Goal: Information Seeking & Learning: Learn about a topic

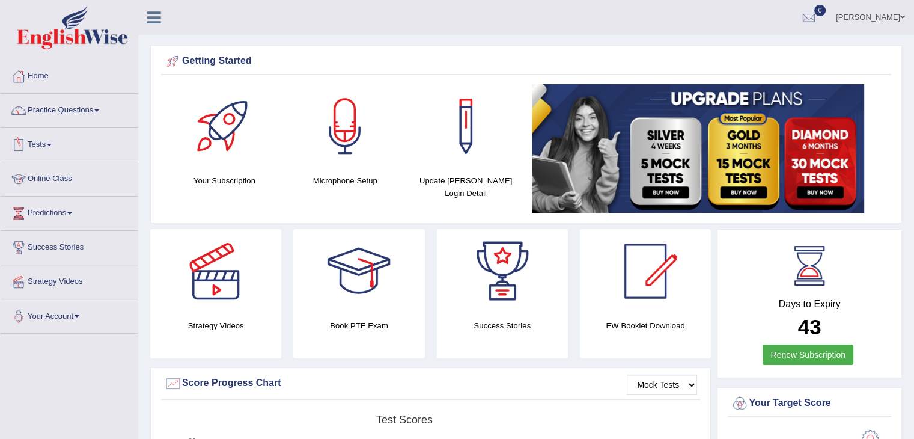
click at [76, 175] on link "Online Class" at bounding box center [69, 177] width 137 height 30
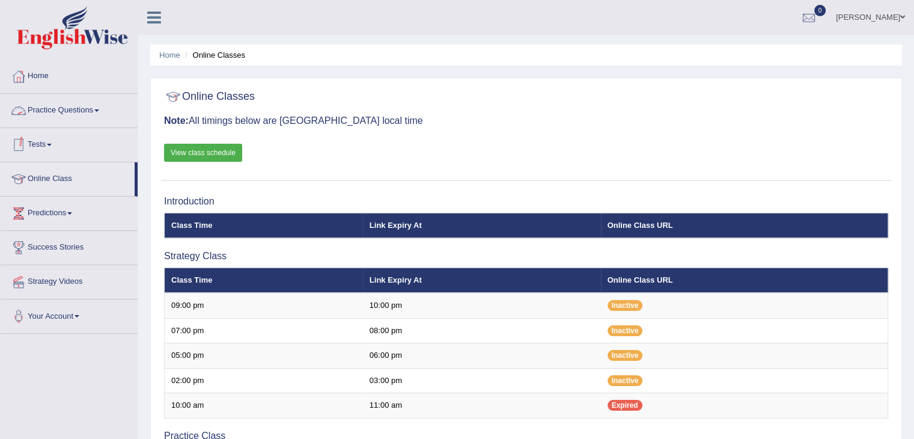
click at [58, 115] on link "Practice Questions" at bounding box center [69, 109] width 137 height 30
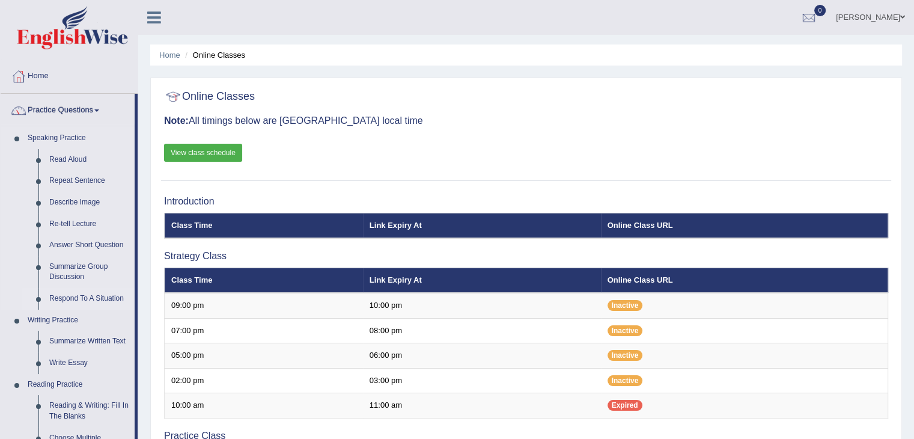
click at [101, 294] on link "Respond To A Situation" at bounding box center [89, 299] width 91 height 22
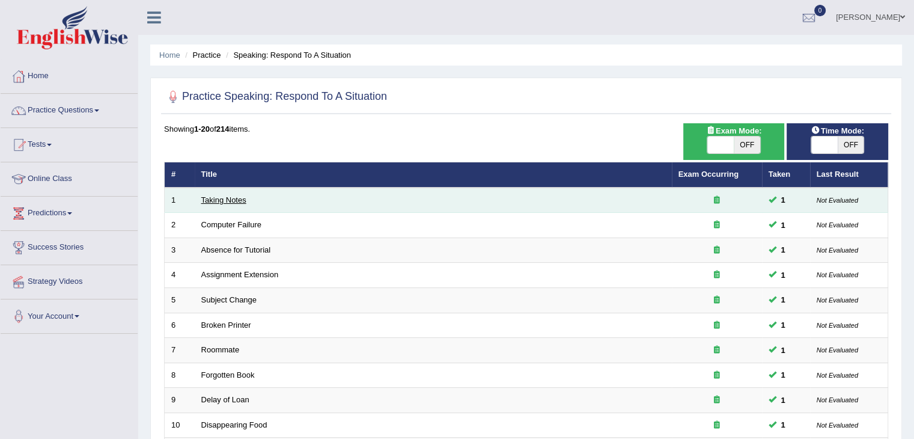
click at [222, 198] on link "Taking Notes" at bounding box center [223, 199] width 45 height 9
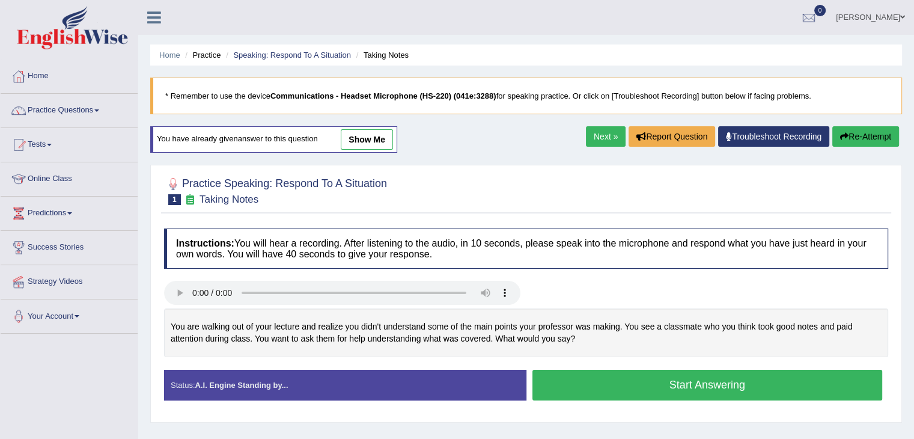
click at [554, 392] on button "Start Answering" at bounding box center [708, 385] width 350 height 31
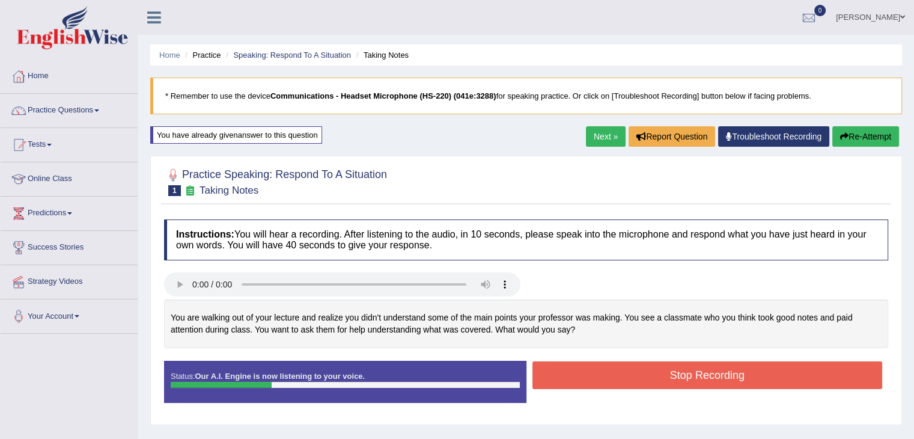
click at [563, 373] on button "Stop Recording" at bounding box center [708, 375] width 350 height 28
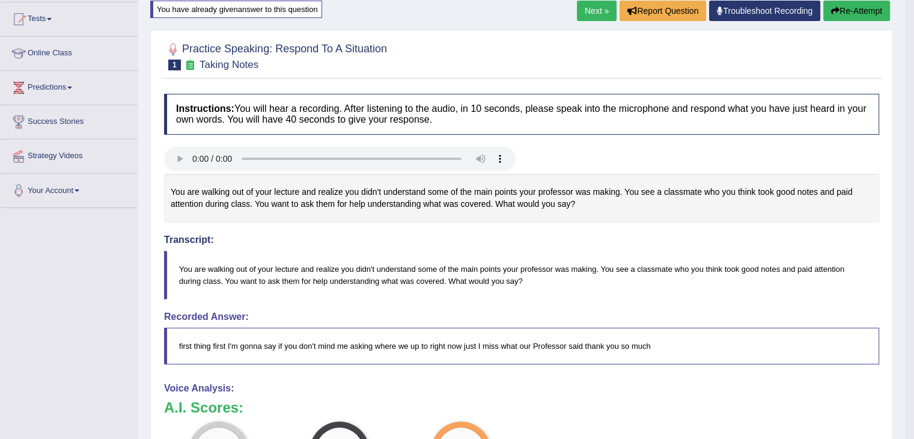
scroll to position [120, 0]
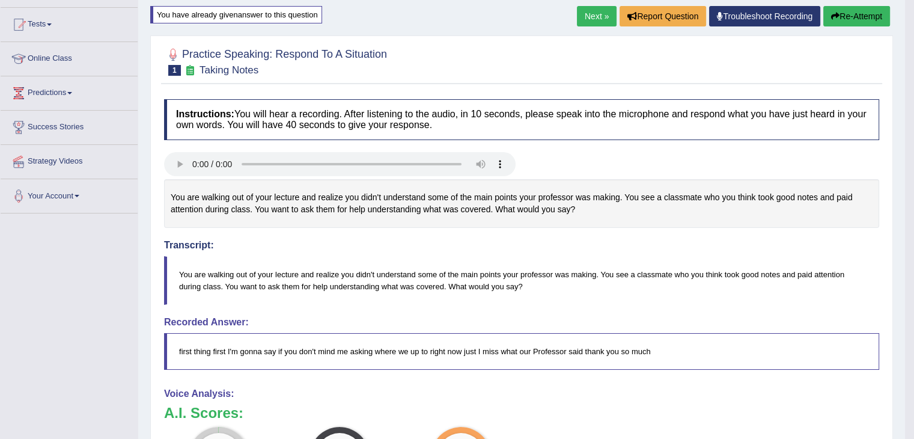
click at [599, 20] on link "Next »" at bounding box center [597, 16] width 40 height 20
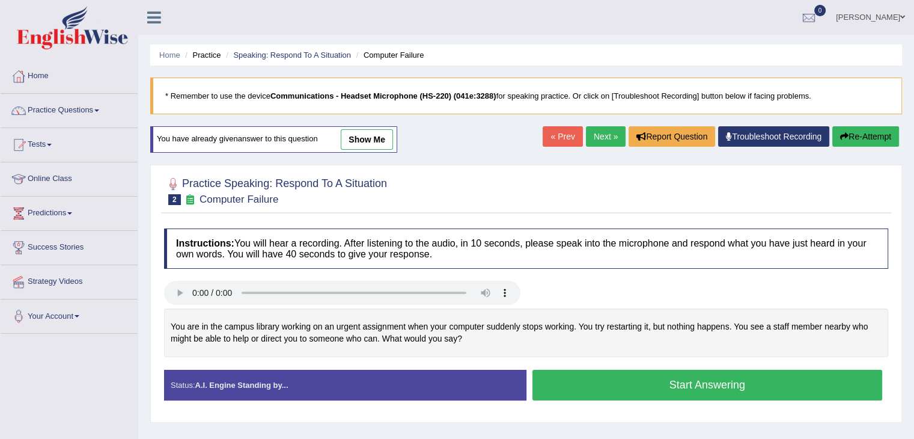
click at [614, 391] on button "Start Answering" at bounding box center [708, 385] width 350 height 31
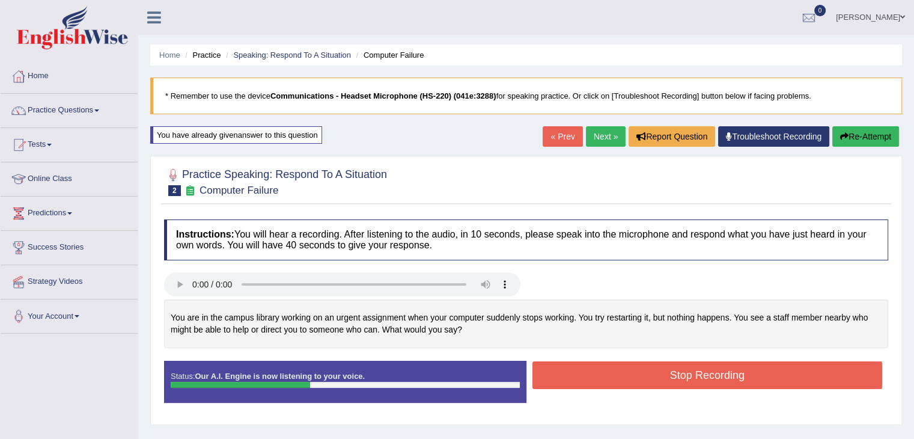
click at [591, 377] on button "Stop Recording" at bounding box center [708, 375] width 350 height 28
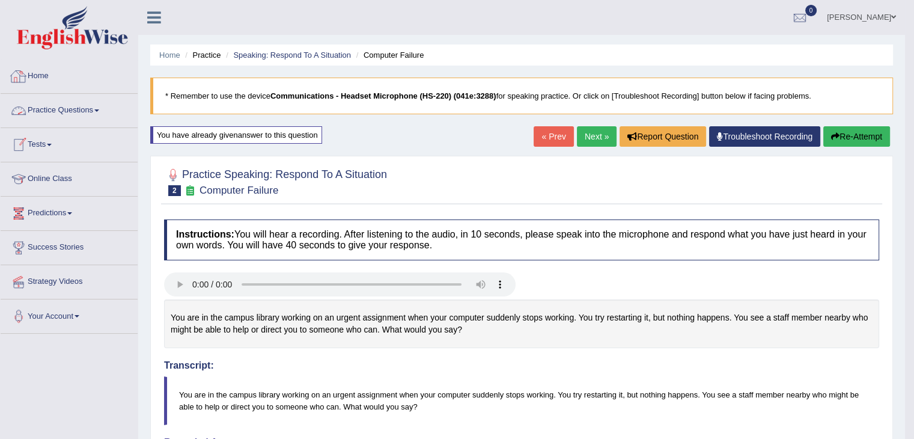
click at [50, 84] on link "Home" at bounding box center [69, 75] width 137 height 30
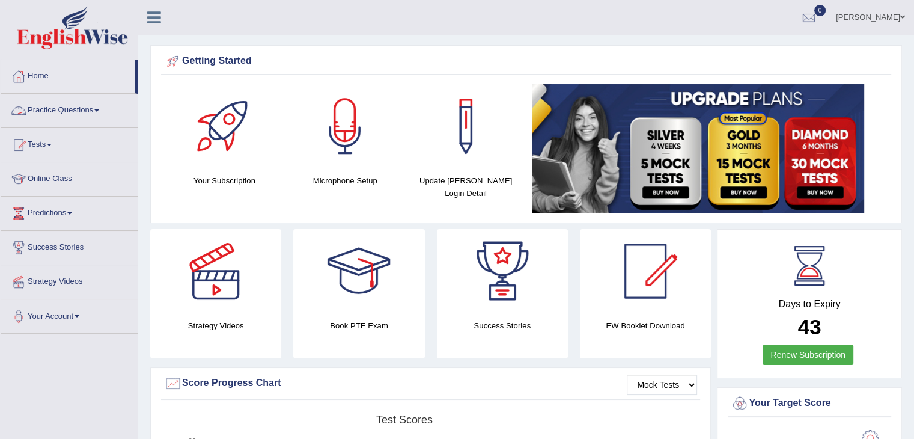
click at [62, 109] on link "Practice Questions" at bounding box center [69, 109] width 137 height 30
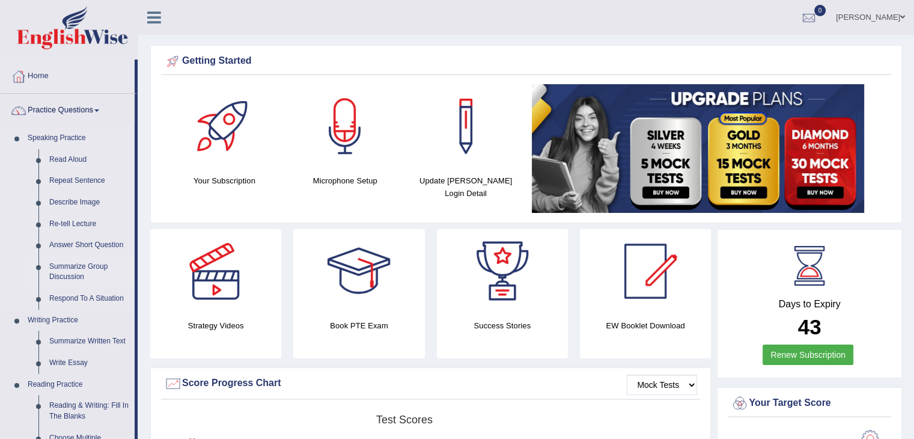
click at [77, 266] on link "Summarize Group Discussion" at bounding box center [89, 272] width 91 height 32
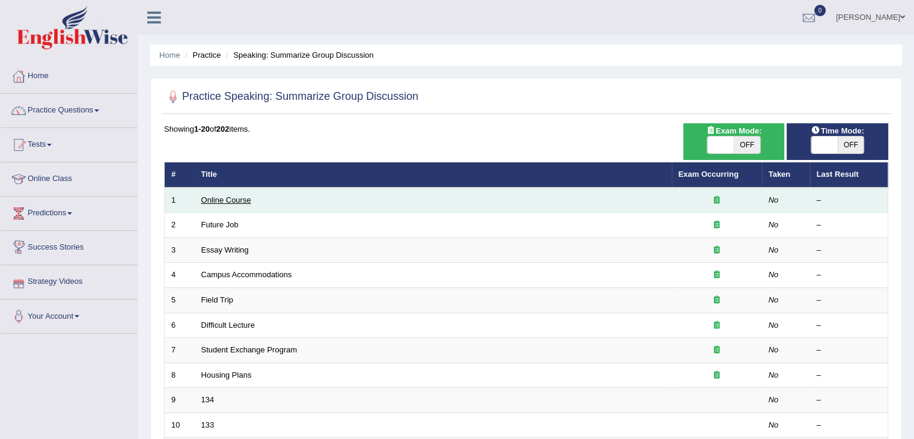
click at [231, 196] on link "Online Course" at bounding box center [226, 199] width 50 height 9
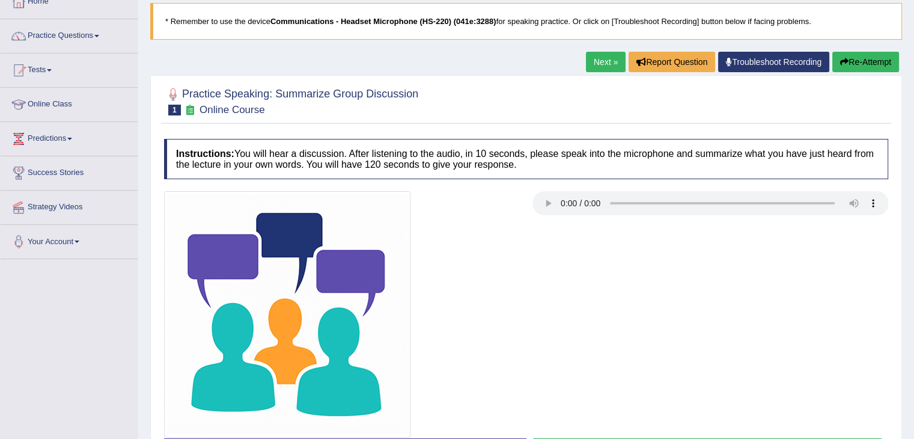
scroll to position [120, 0]
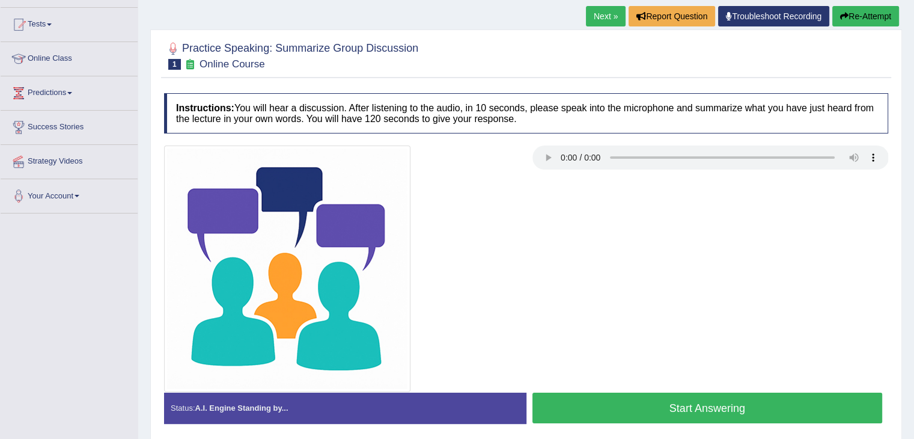
click at [634, 412] on button "Start Answering" at bounding box center [708, 408] width 350 height 31
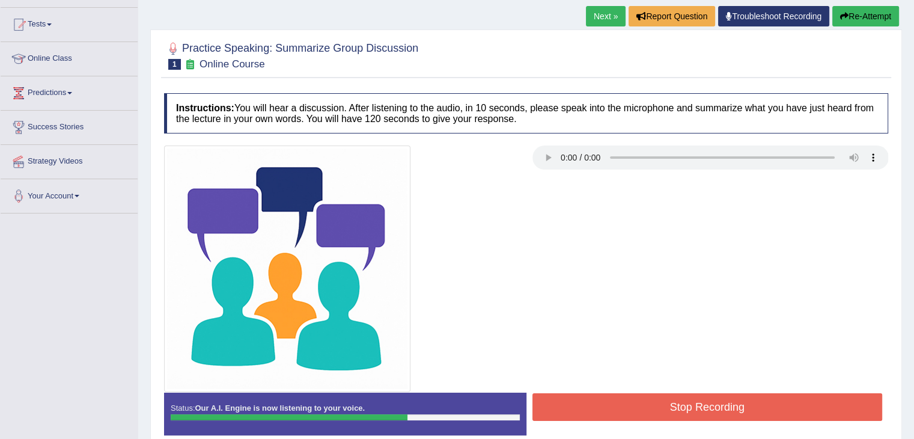
click at [624, 405] on button "Stop Recording" at bounding box center [708, 407] width 350 height 28
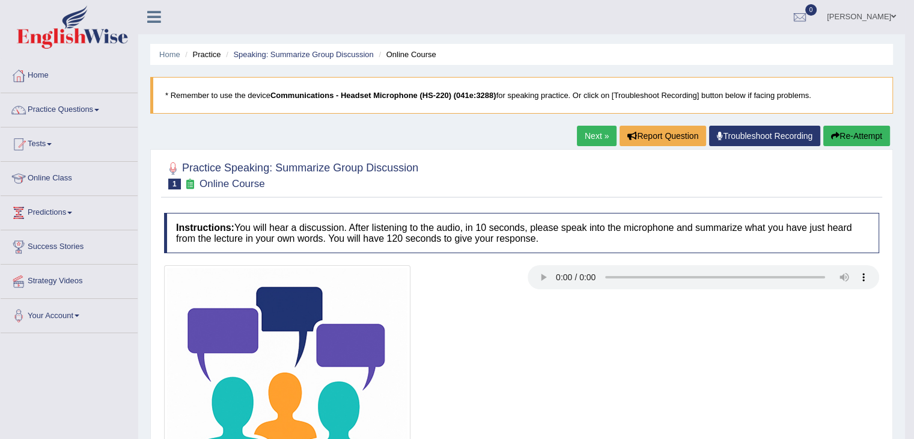
scroll to position [0, 0]
click at [849, 133] on button "Re-Attempt" at bounding box center [857, 136] width 67 height 20
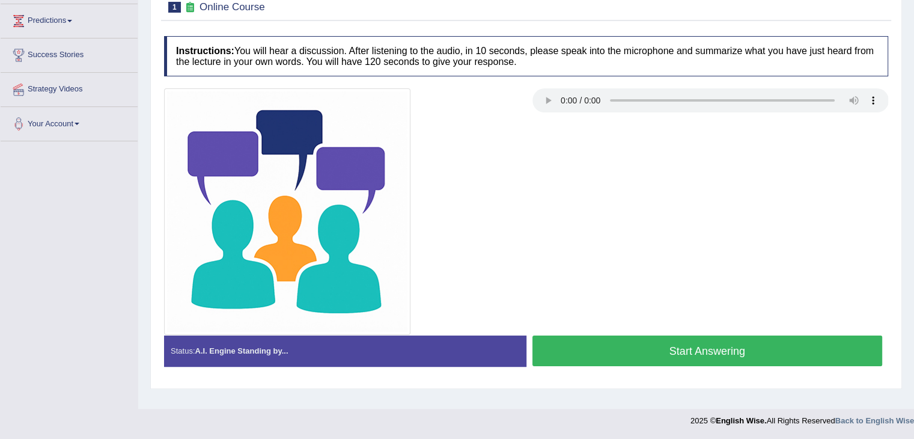
scroll to position [192, 0]
click at [634, 352] on button "Start Answering" at bounding box center [708, 350] width 350 height 31
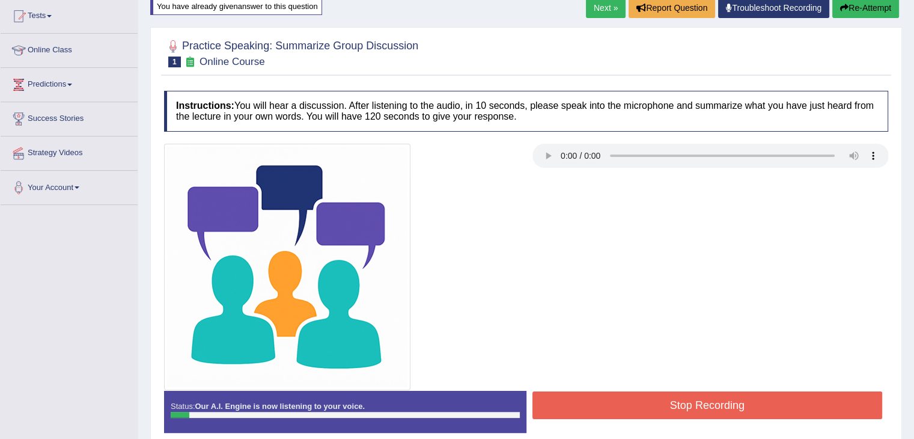
scroll to position [132, 0]
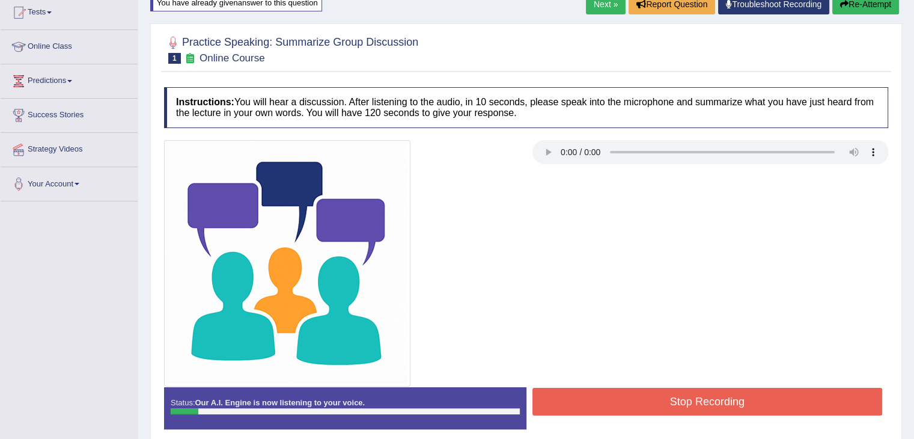
click at [887, 5] on button "Re-Attempt" at bounding box center [866, 4] width 67 height 20
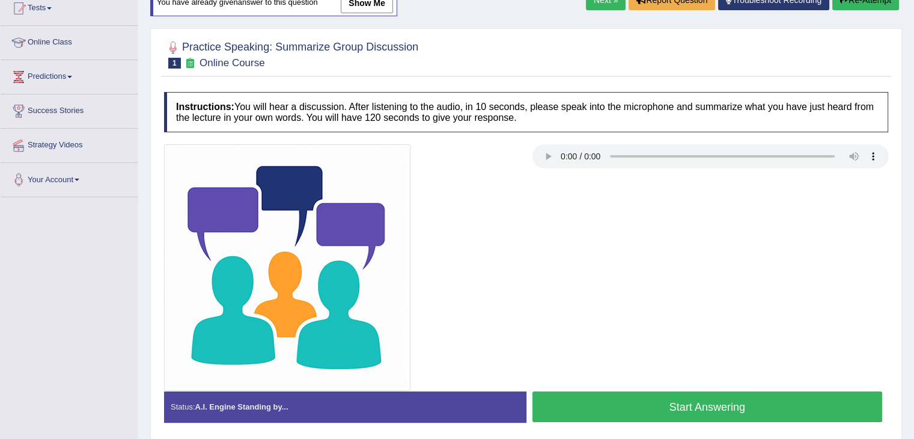
click at [678, 409] on button "Start Answering" at bounding box center [708, 406] width 350 height 31
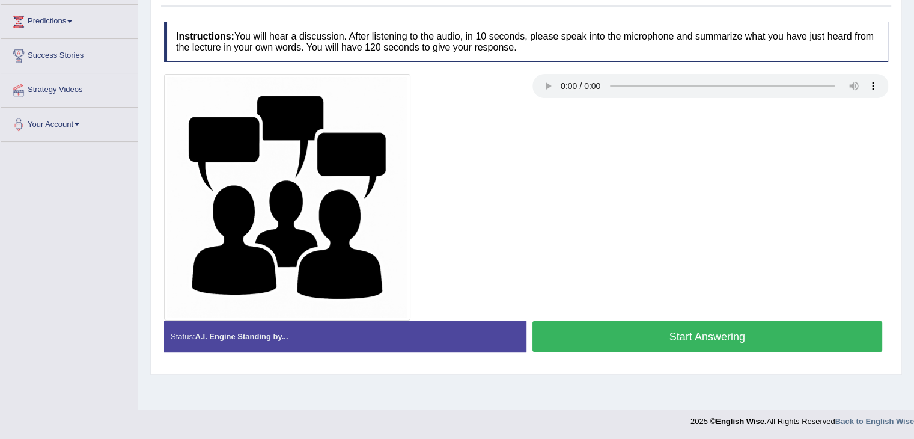
scroll to position [192, 0]
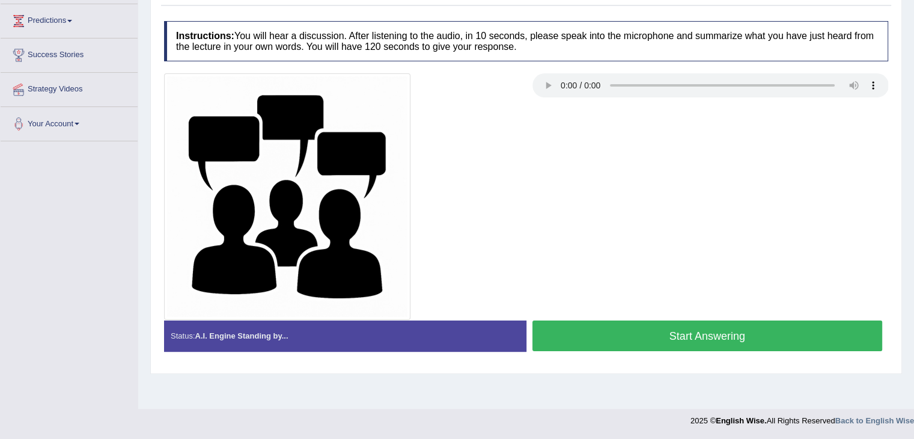
click at [723, 335] on button "Start Answering" at bounding box center [708, 335] width 350 height 31
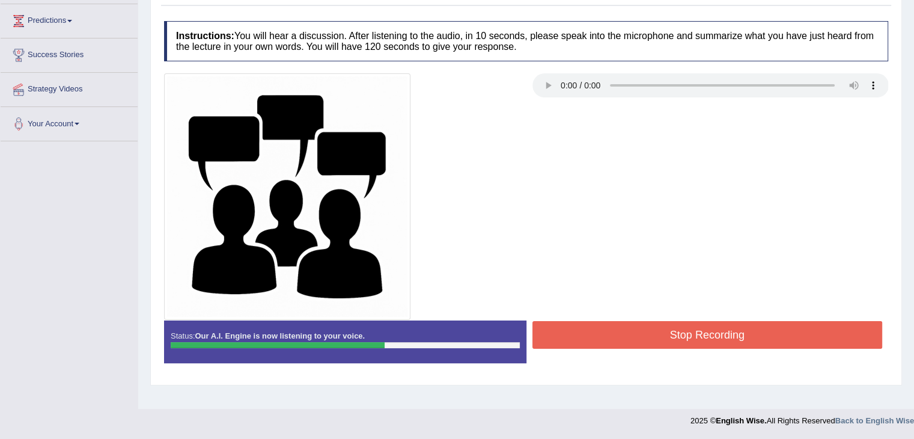
click at [699, 335] on button "Stop Recording" at bounding box center [708, 335] width 350 height 28
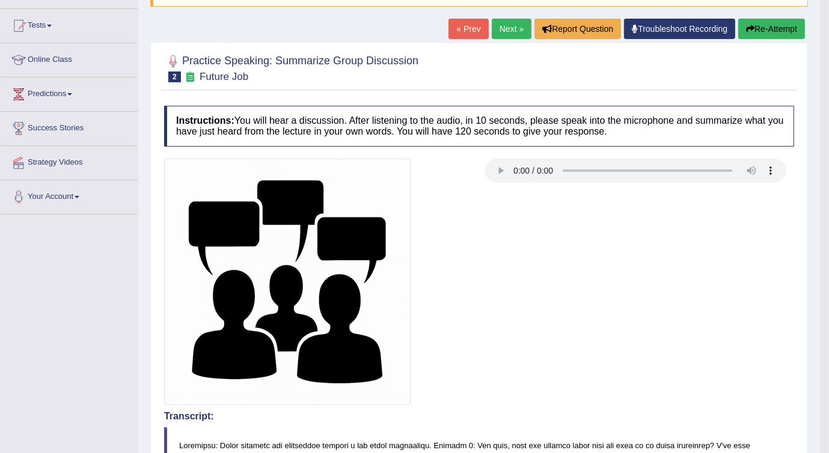
scroll to position [120, 0]
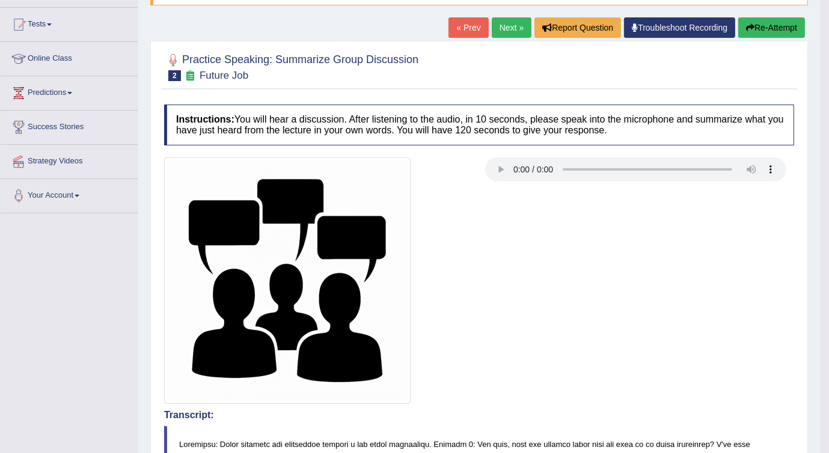
click at [759, 25] on button "Re-Attempt" at bounding box center [771, 27] width 67 height 20
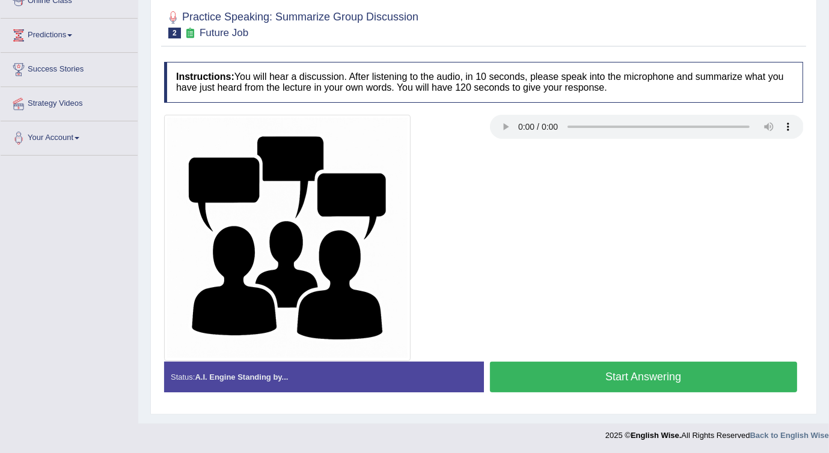
click at [599, 378] on button "Start Answering" at bounding box center [644, 377] width 308 height 31
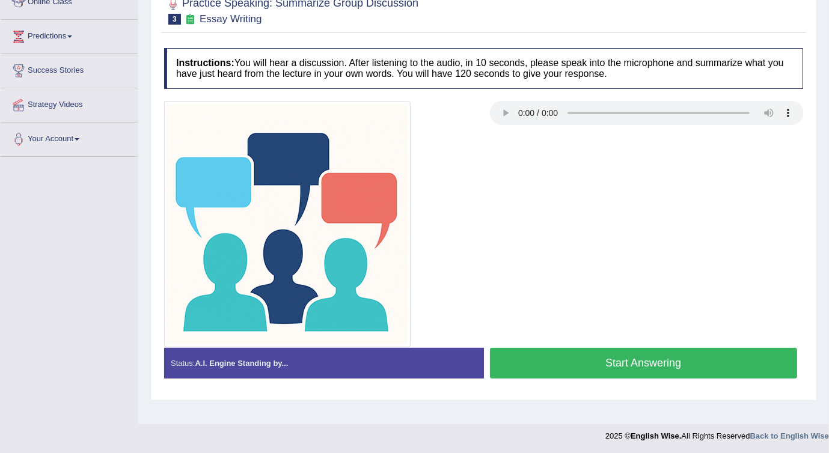
scroll to position [178, 0]
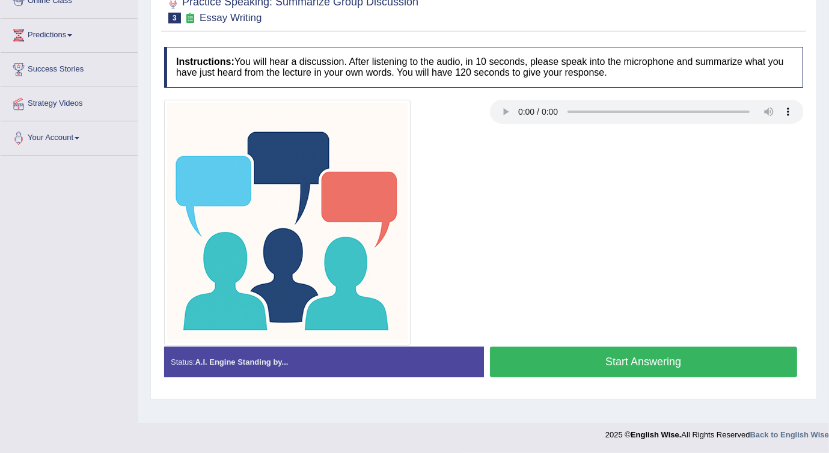
click at [669, 358] on button "Start Answering" at bounding box center [644, 362] width 308 height 31
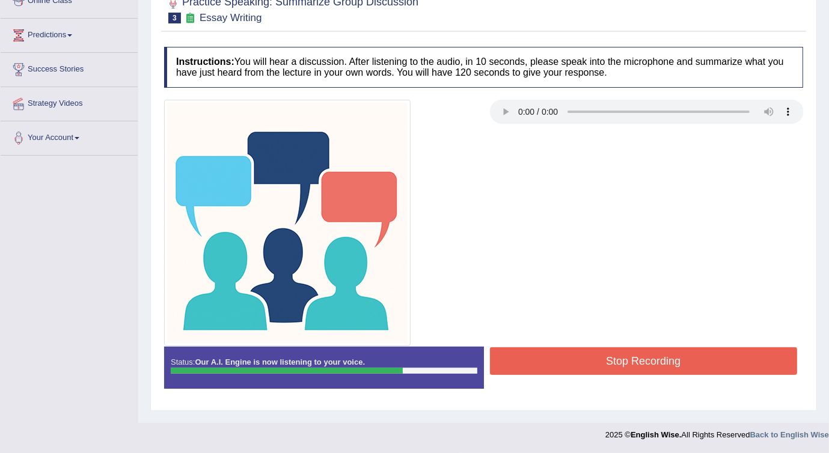
click at [556, 351] on button "Stop Recording" at bounding box center [644, 361] width 308 height 28
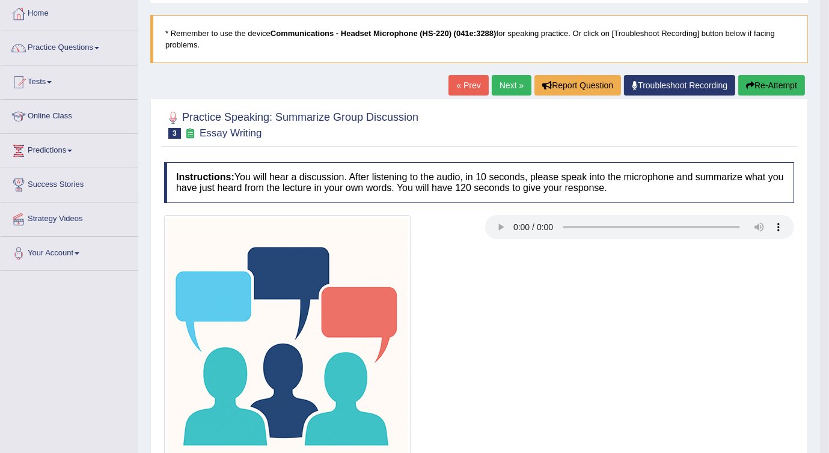
scroll to position [58, 0]
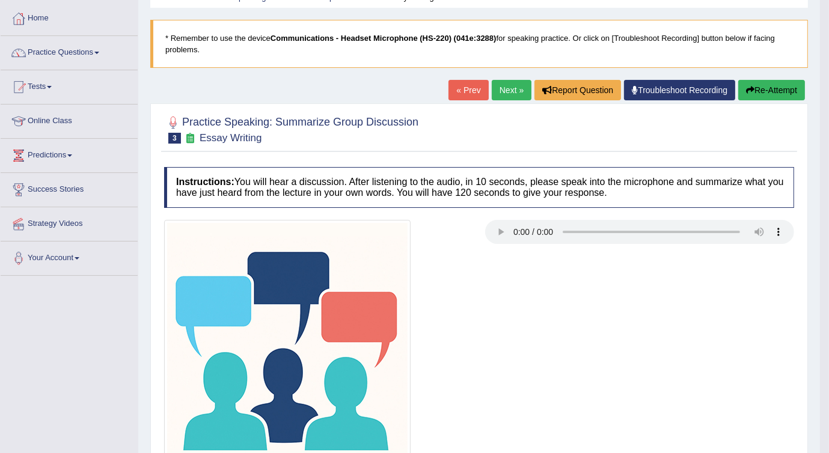
click at [501, 95] on link "Next »" at bounding box center [512, 90] width 40 height 20
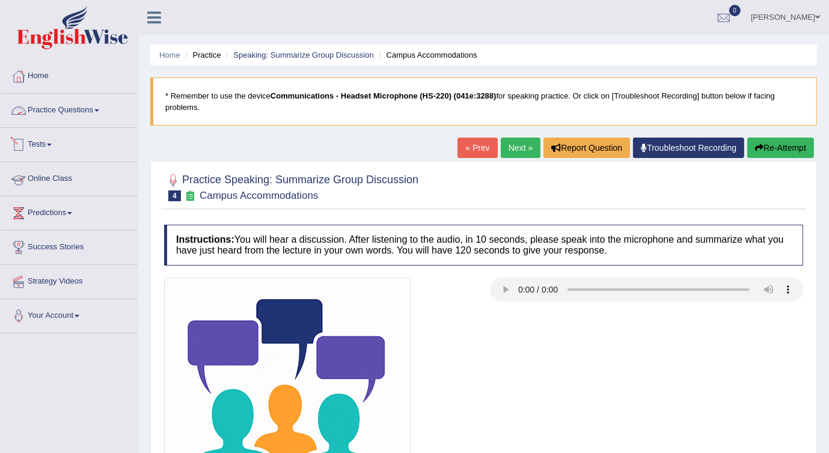
click at [57, 106] on link "Practice Questions" at bounding box center [69, 109] width 137 height 30
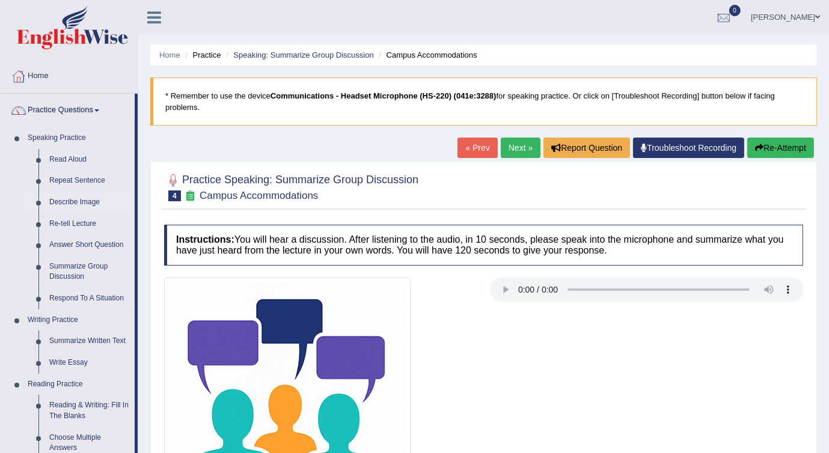
click at [87, 204] on link "Describe Image" at bounding box center [89, 203] width 91 height 22
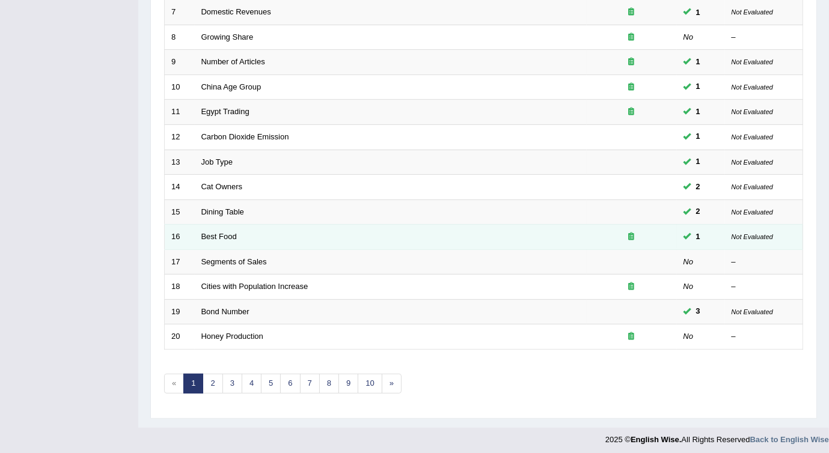
scroll to position [339, 0]
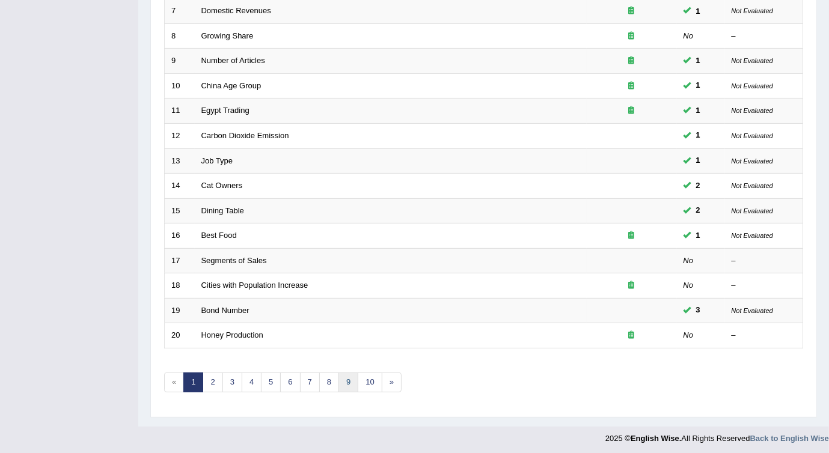
click at [343, 382] on link "9" at bounding box center [348, 383] width 20 height 20
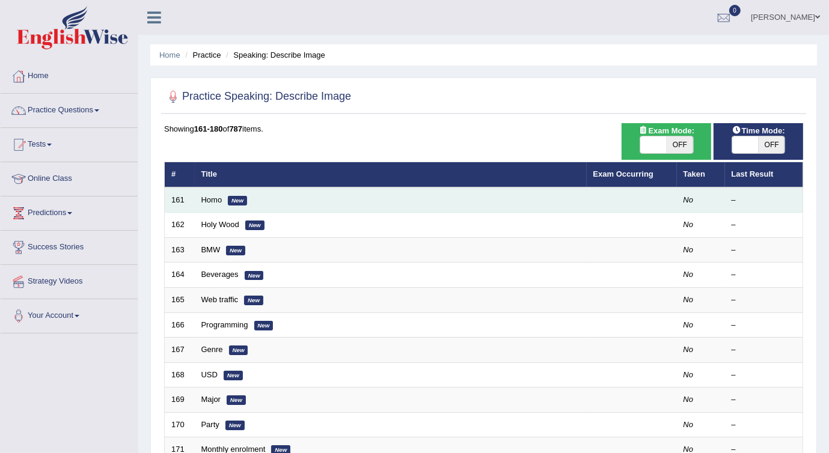
click at [257, 198] on td "Homo New" at bounding box center [391, 200] width 392 height 25
click at [212, 196] on link "Homo" at bounding box center [211, 199] width 21 height 9
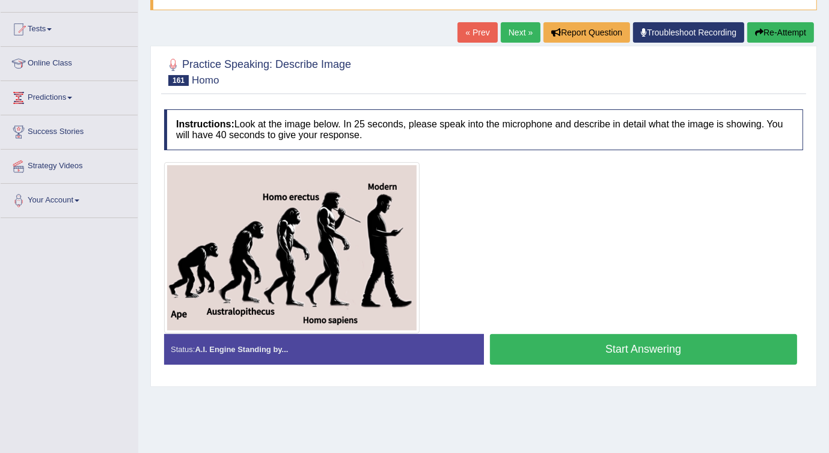
scroll to position [120, 0]
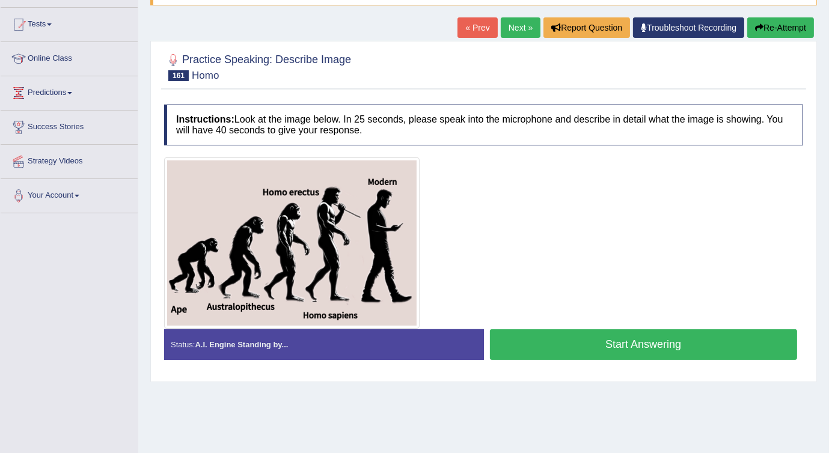
click at [554, 336] on button "Start Answering" at bounding box center [644, 344] width 308 height 31
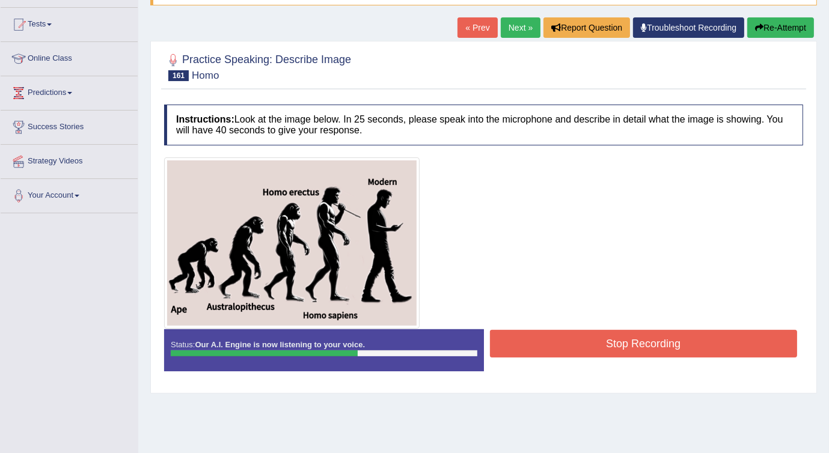
click at [540, 334] on button "Stop Recording" at bounding box center [644, 344] width 308 height 28
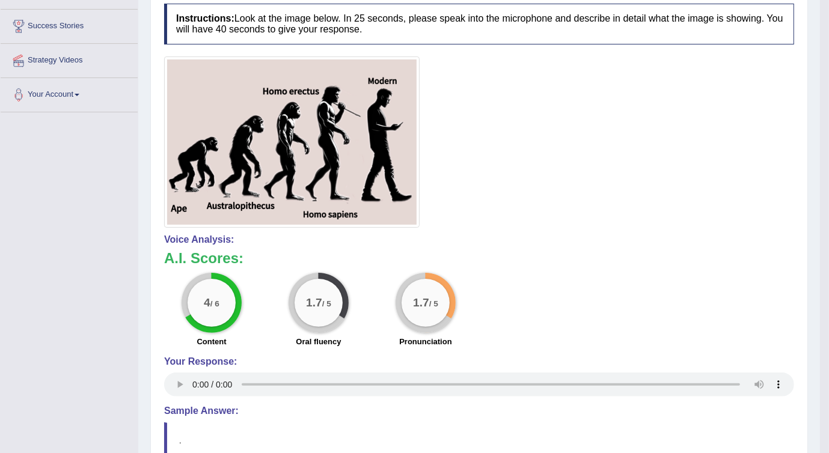
scroll to position [41, 0]
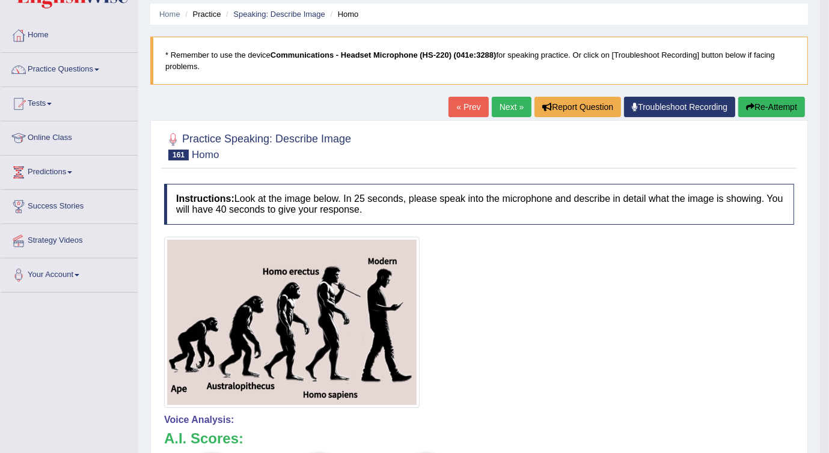
click at [515, 106] on link "Next »" at bounding box center [512, 107] width 40 height 20
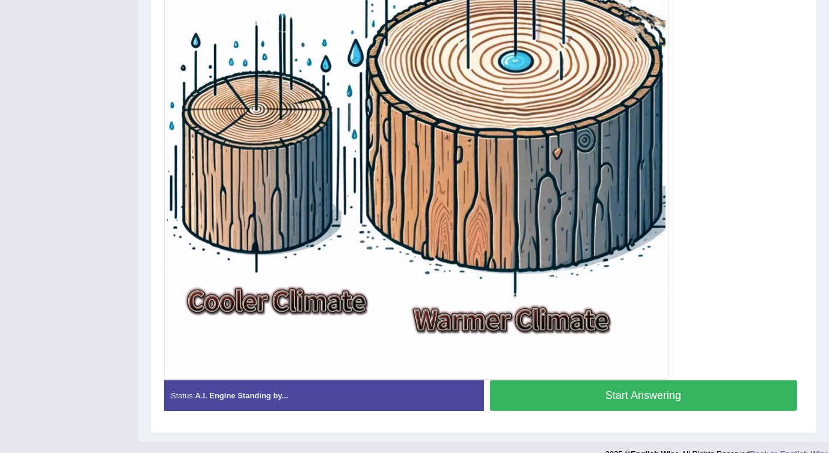
scroll to position [414, 0]
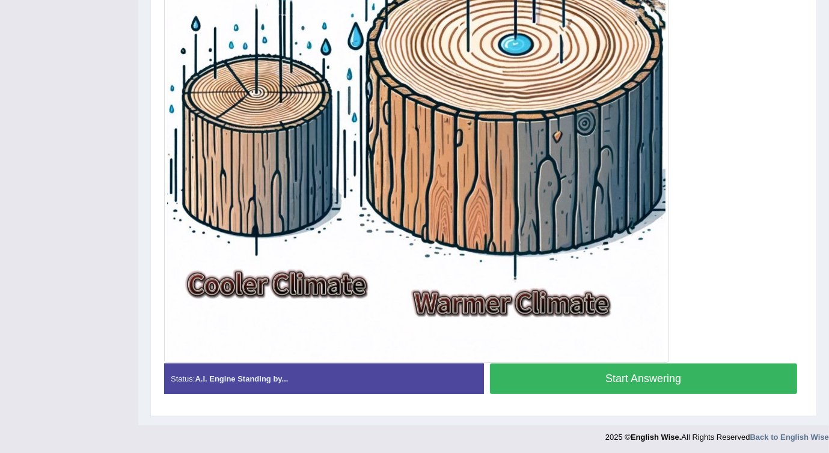
click at [615, 376] on button "Start Answering" at bounding box center [644, 379] width 308 height 31
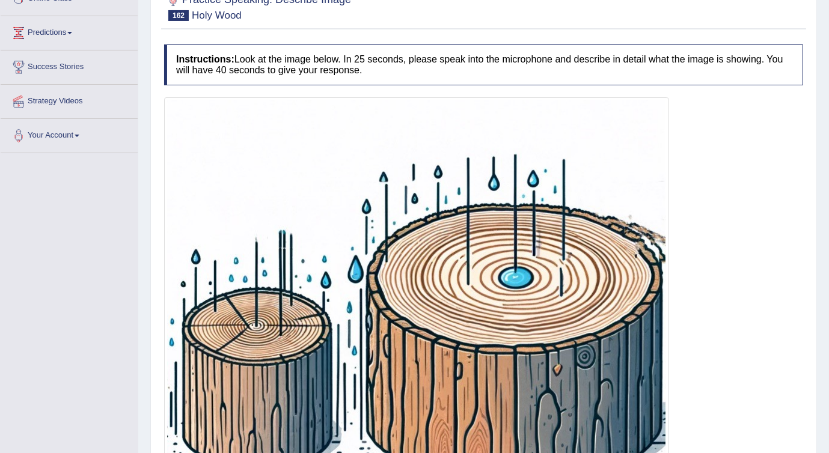
scroll to position [366, 0]
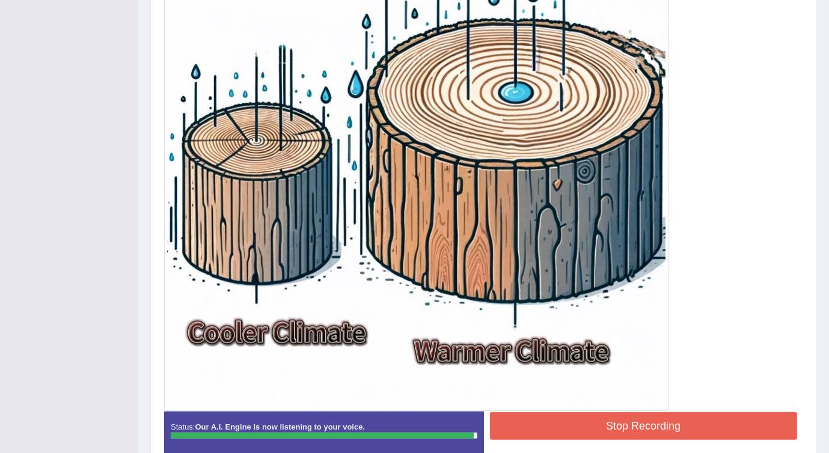
click at [619, 419] on button "Stop Recording" at bounding box center [644, 426] width 308 height 28
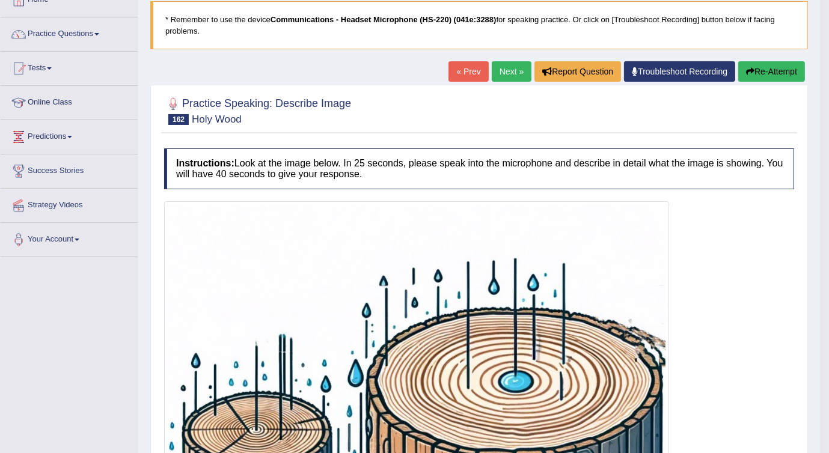
scroll to position [76, 0]
click at [759, 72] on button "Re-Attempt" at bounding box center [771, 72] width 67 height 20
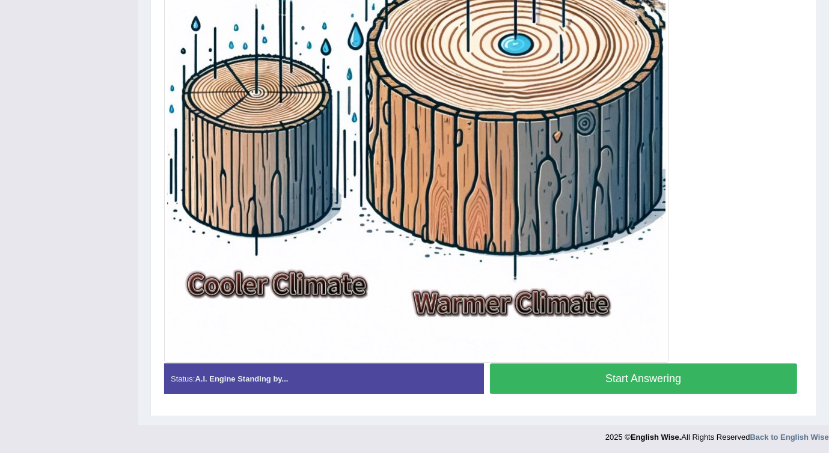
click at [594, 381] on button "Start Answering" at bounding box center [644, 379] width 308 height 31
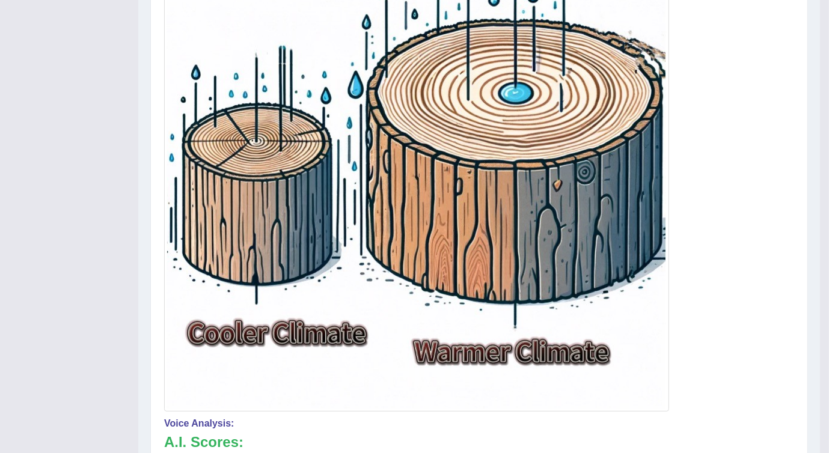
scroll to position [130, 0]
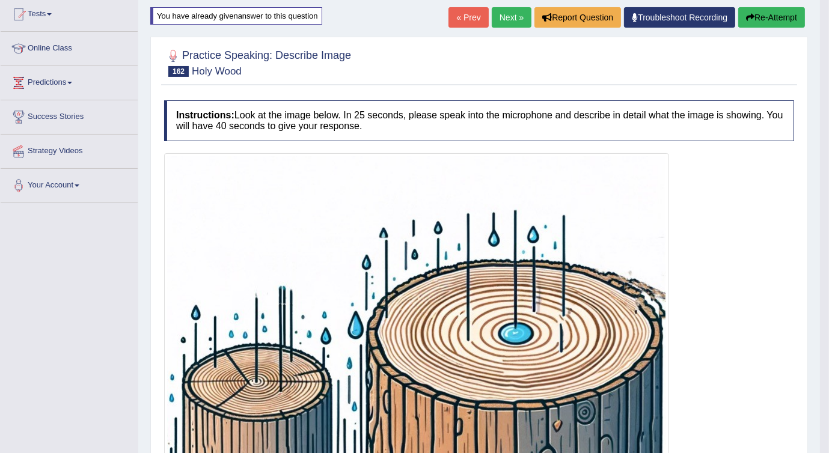
click at [499, 21] on link "Next »" at bounding box center [512, 17] width 40 height 20
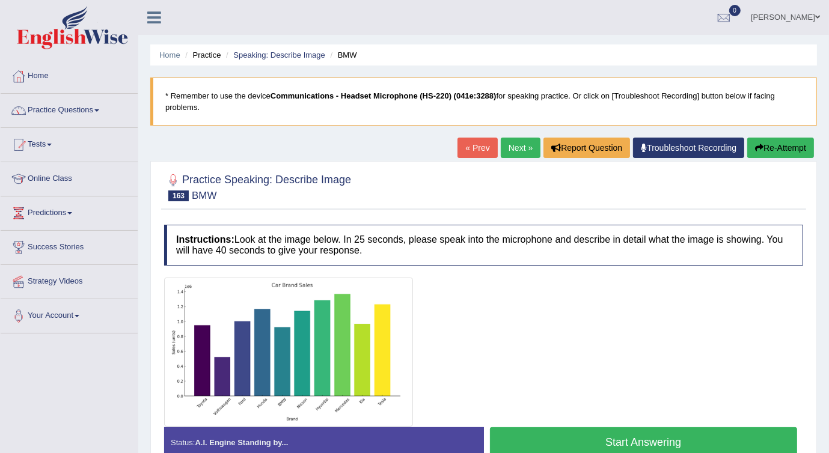
click at [518, 150] on link "Next »" at bounding box center [521, 148] width 40 height 20
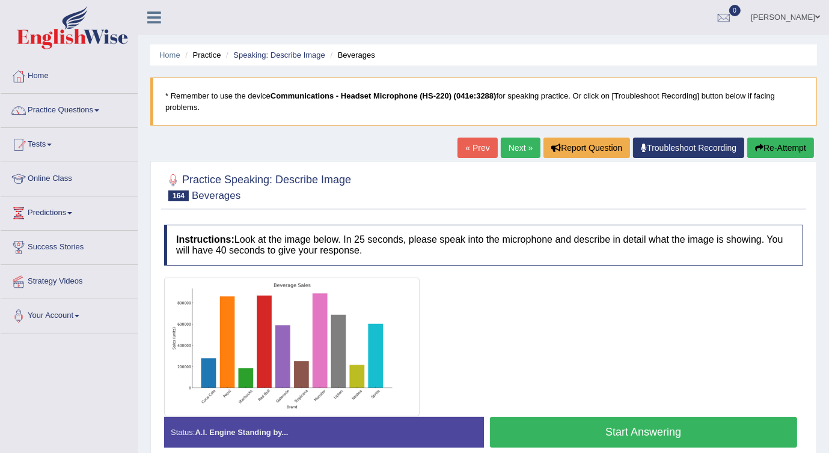
click at [524, 150] on link "Next »" at bounding box center [521, 148] width 40 height 20
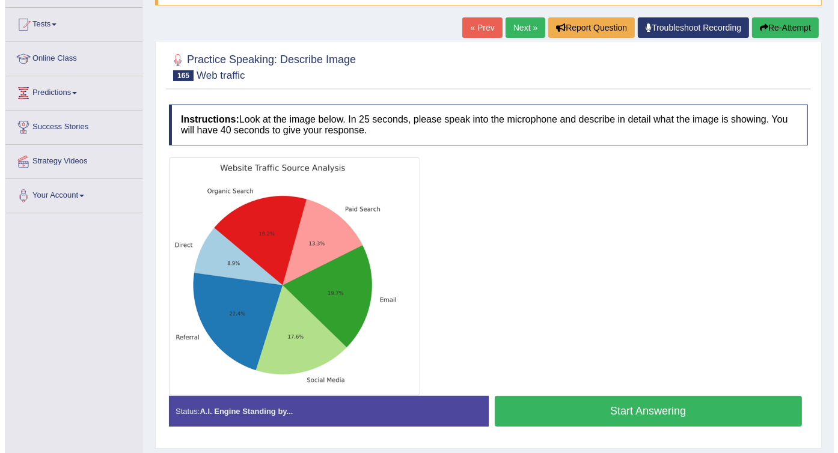
scroll to position [118, 0]
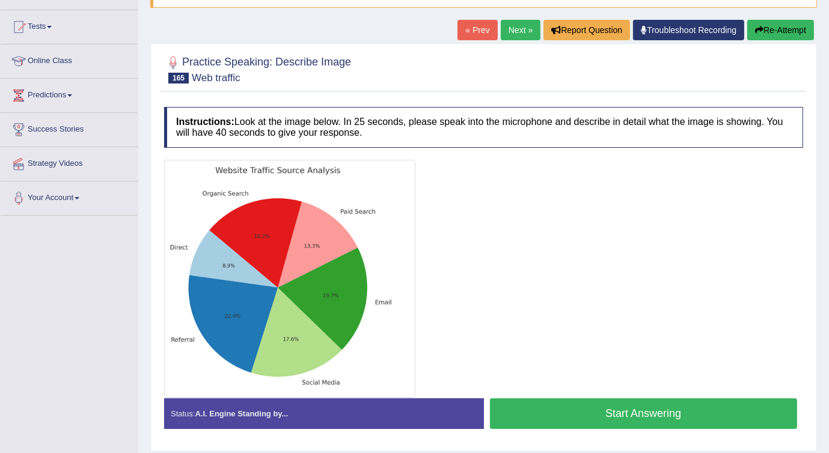
click at [589, 411] on button "Start Answering" at bounding box center [644, 414] width 308 height 31
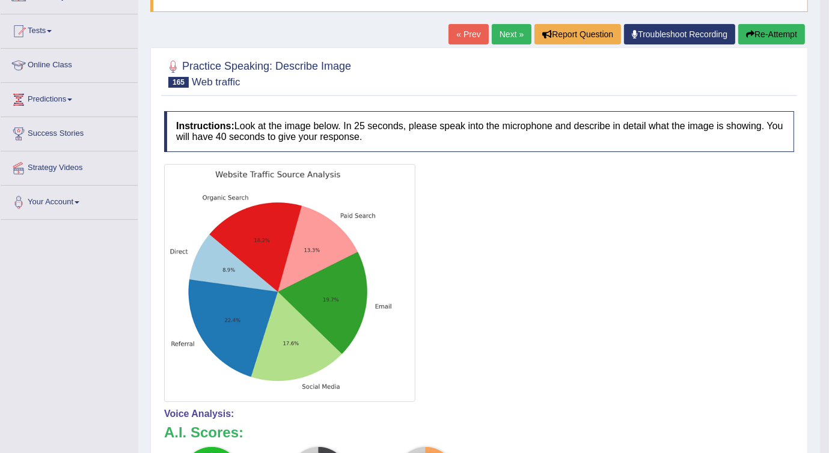
scroll to position [55, 0]
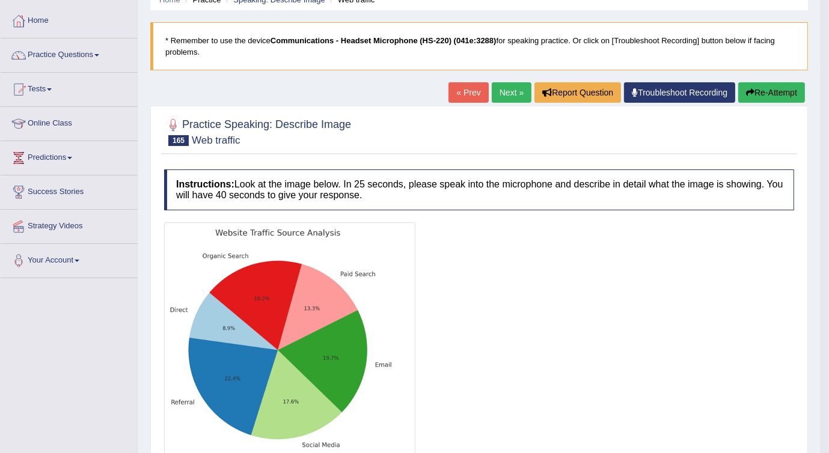
click at [513, 91] on link "Next »" at bounding box center [512, 92] width 40 height 20
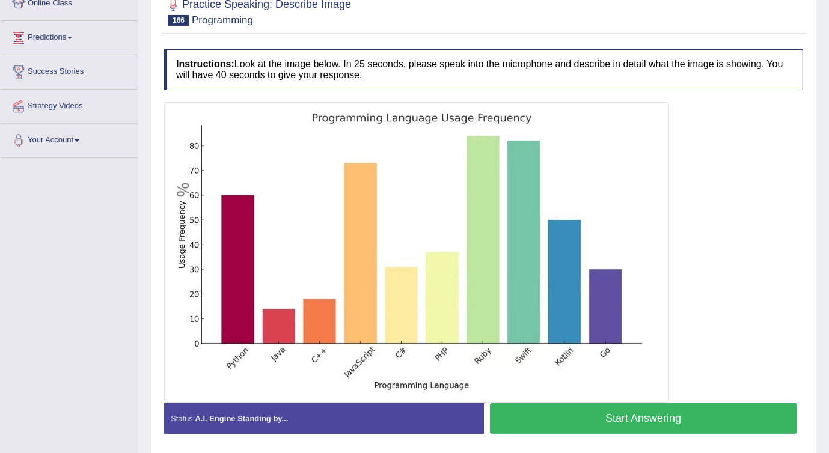
scroll to position [180, 0]
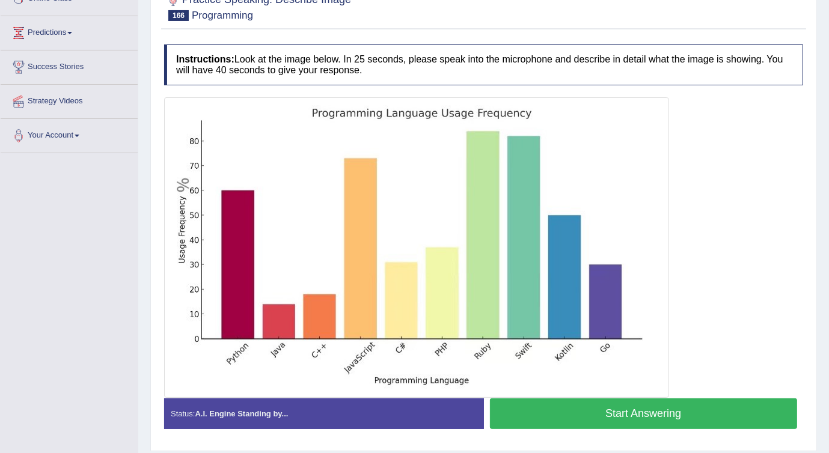
click at [661, 417] on button "Start Answering" at bounding box center [644, 414] width 308 height 31
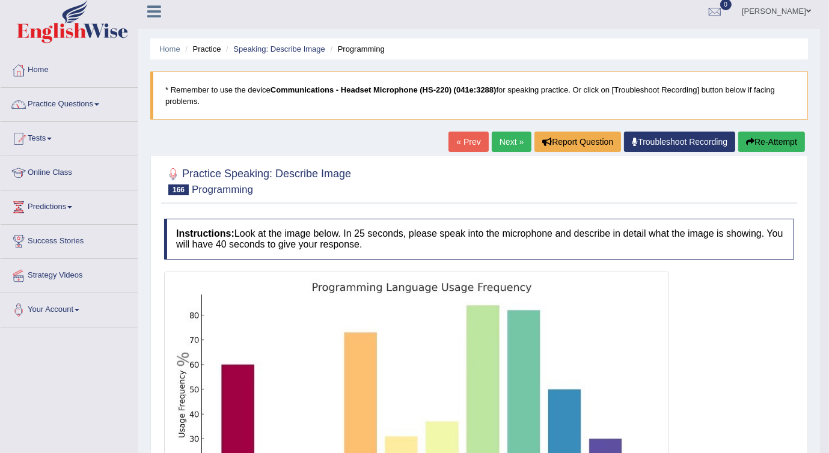
scroll to position [0, 0]
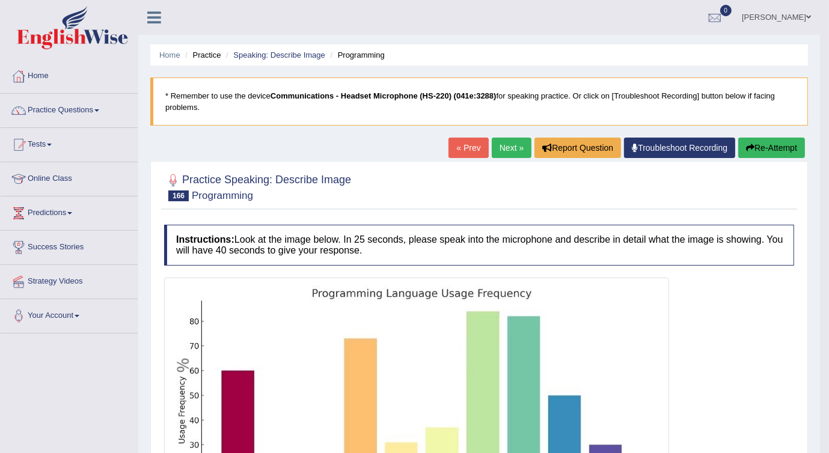
click at [498, 153] on link "Next »" at bounding box center [512, 148] width 40 height 20
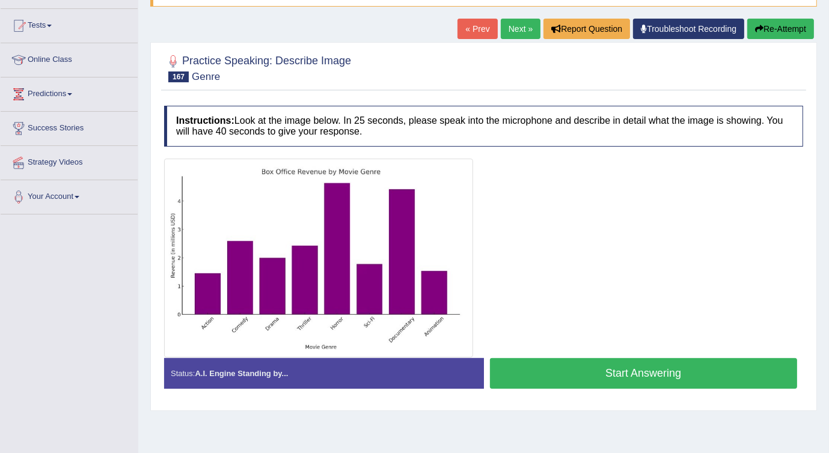
scroll to position [118, 0]
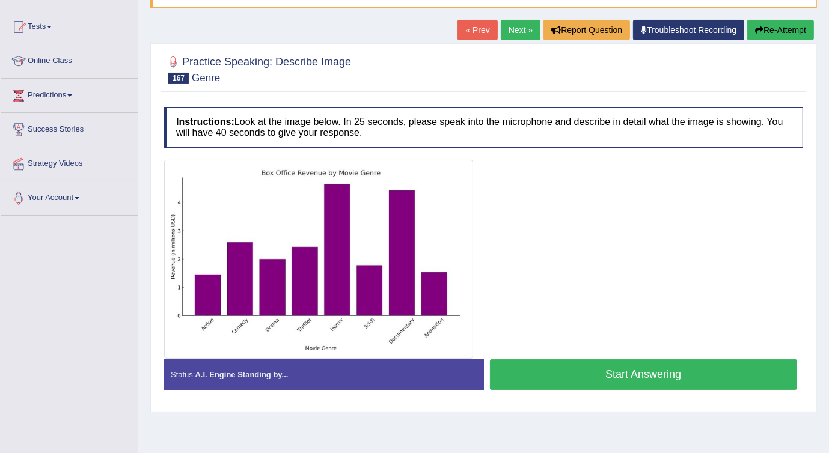
click at [583, 375] on button "Start Answering" at bounding box center [644, 375] width 308 height 31
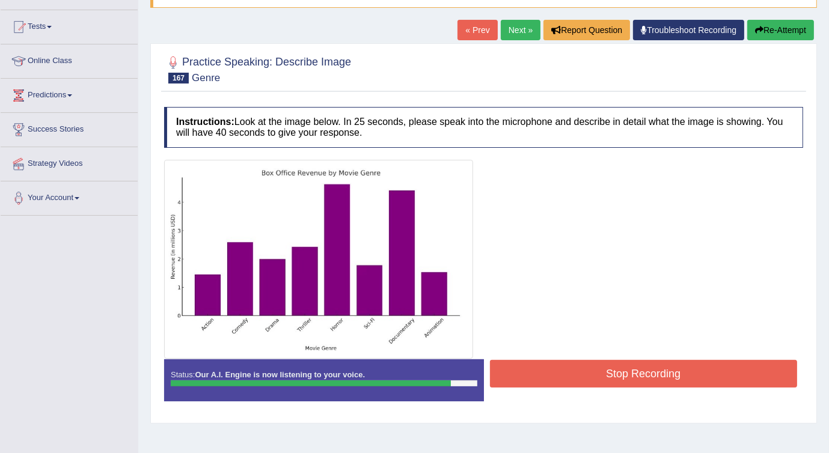
click at [624, 376] on button "Stop Recording" at bounding box center [644, 374] width 308 height 28
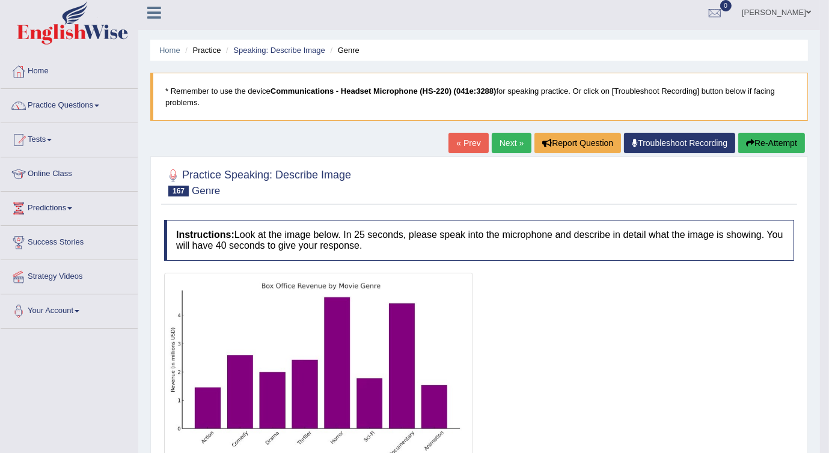
scroll to position [0, 0]
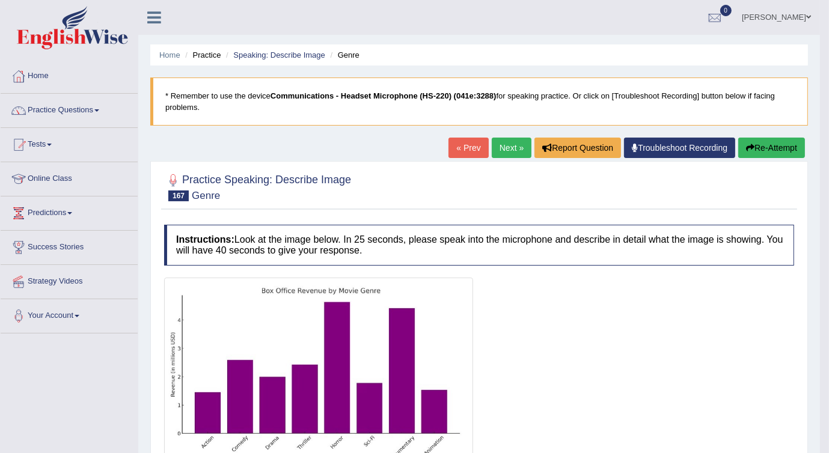
click at [513, 142] on link "Next »" at bounding box center [512, 148] width 40 height 20
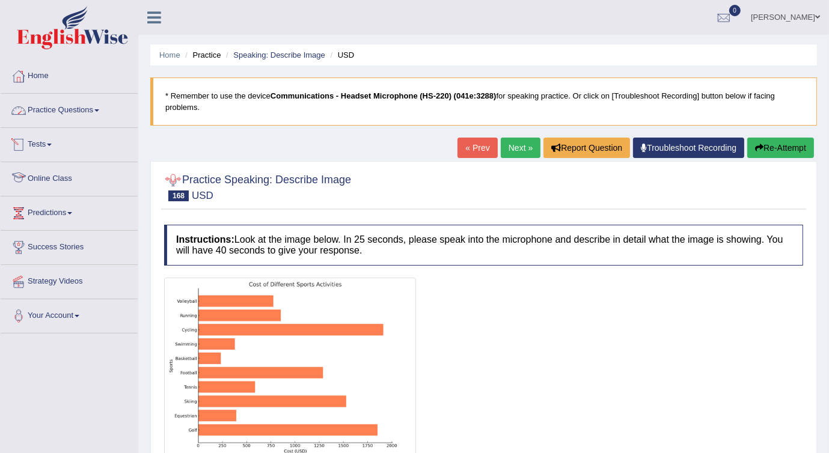
click at [53, 111] on link "Practice Questions" at bounding box center [69, 109] width 137 height 30
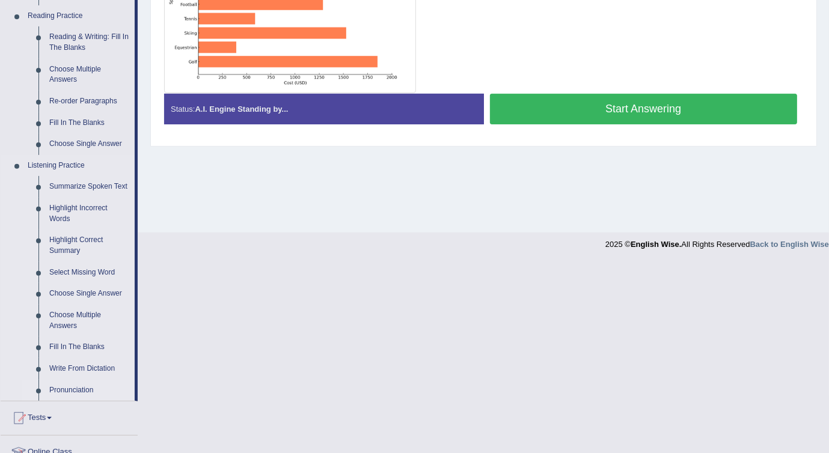
scroll to position [522, 0]
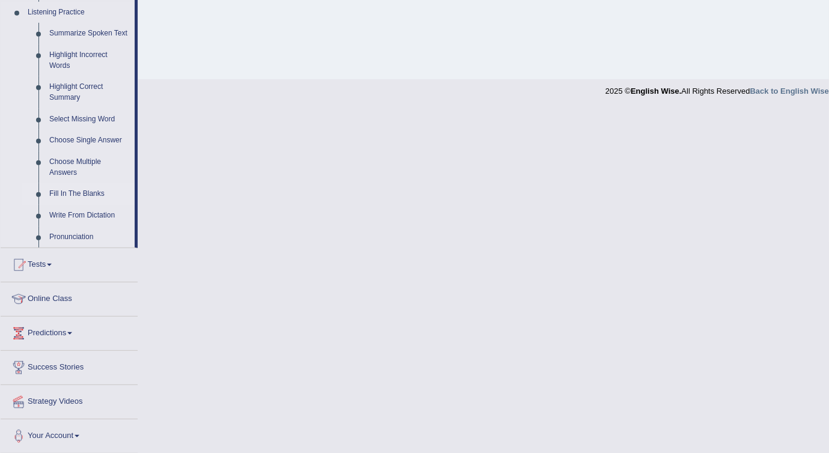
click at [69, 192] on link "Fill In The Blanks" at bounding box center [89, 194] width 91 height 22
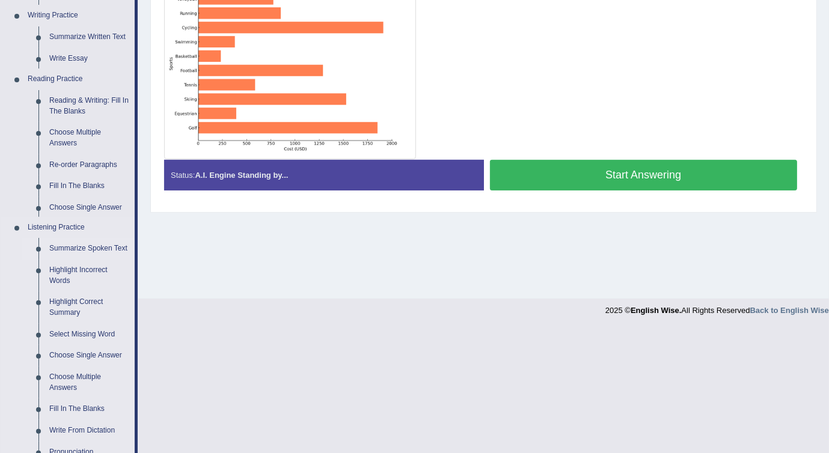
scroll to position [178, 0]
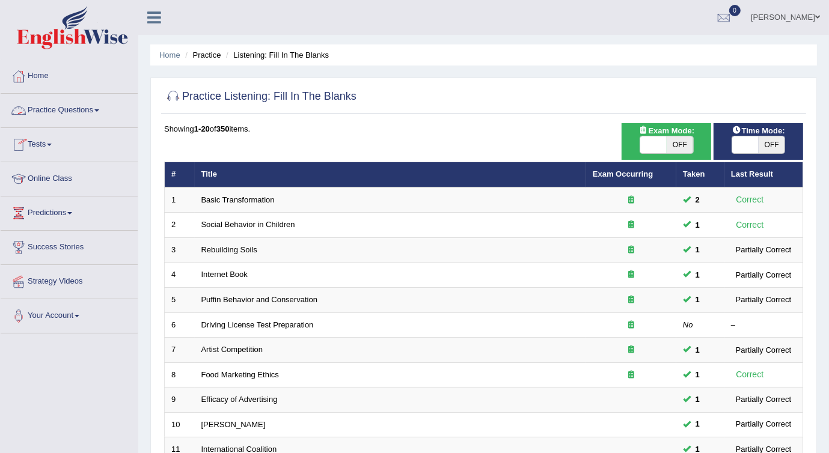
click at [52, 144] on span at bounding box center [49, 145] width 5 height 2
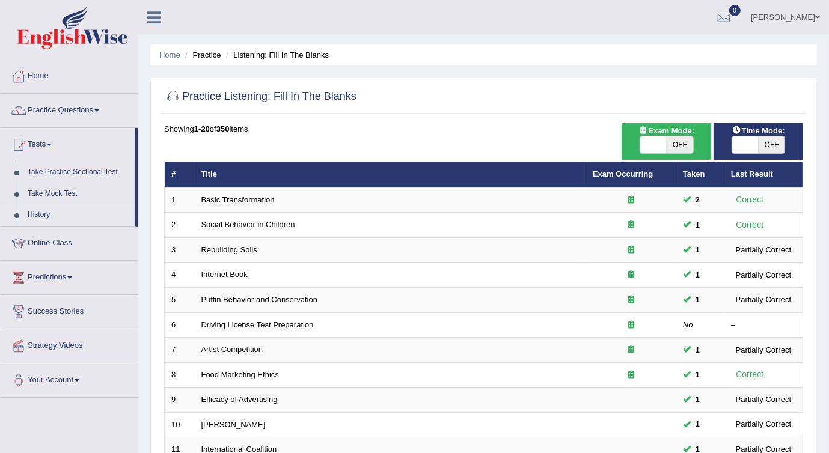
click at [38, 214] on link "History" at bounding box center [78, 215] width 112 height 22
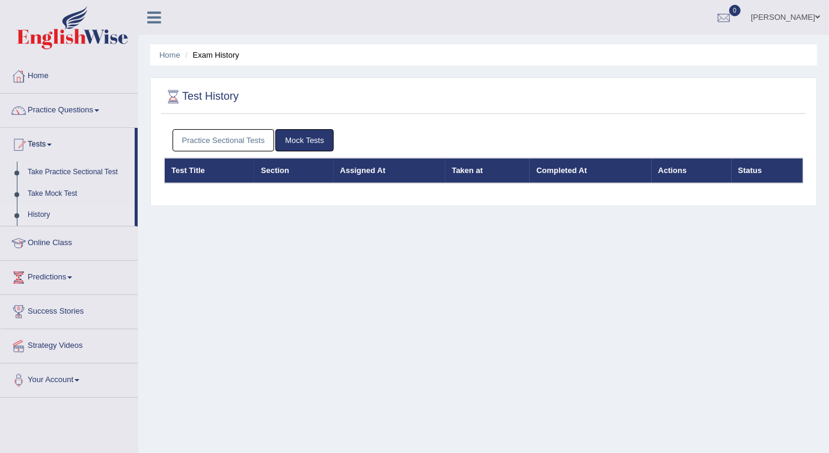
click at [206, 141] on link "Practice Sectional Tests" at bounding box center [224, 140] width 102 height 22
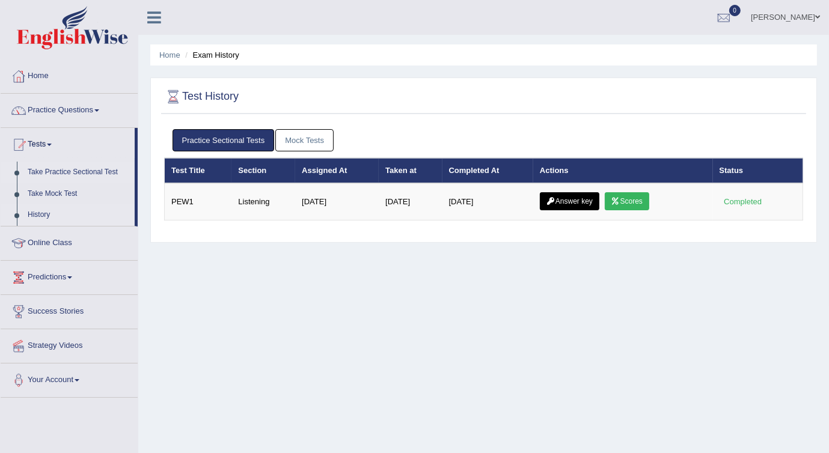
click at [99, 171] on link "Take Practice Sectional Test" at bounding box center [78, 173] width 112 height 22
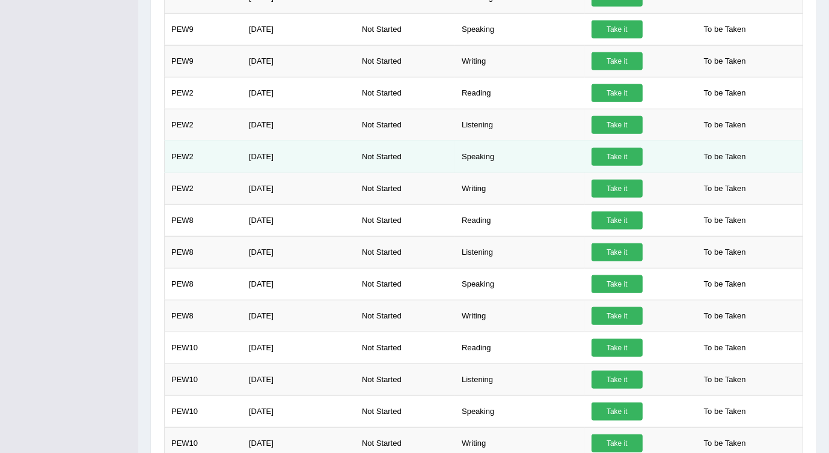
scroll to position [929, 0]
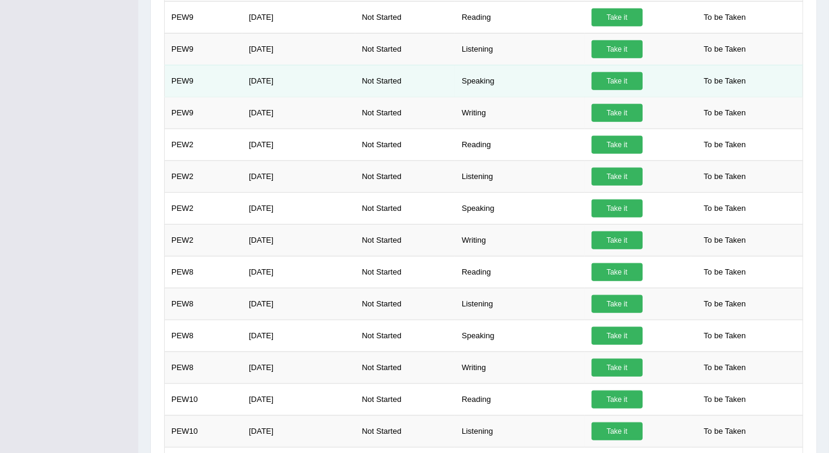
click at [628, 66] on td "Take it" at bounding box center [638, 81] width 106 height 32
click at [628, 72] on link "Take it" at bounding box center [617, 81] width 51 height 18
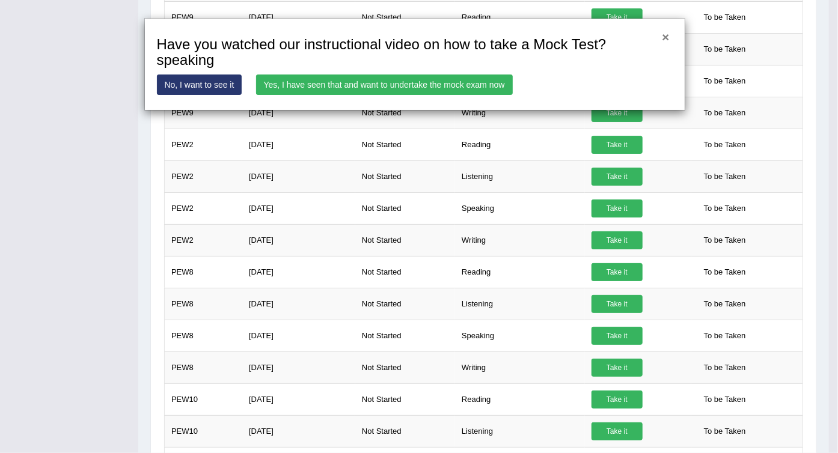
click at [666, 37] on button "×" at bounding box center [665, 37] width 7 height 13
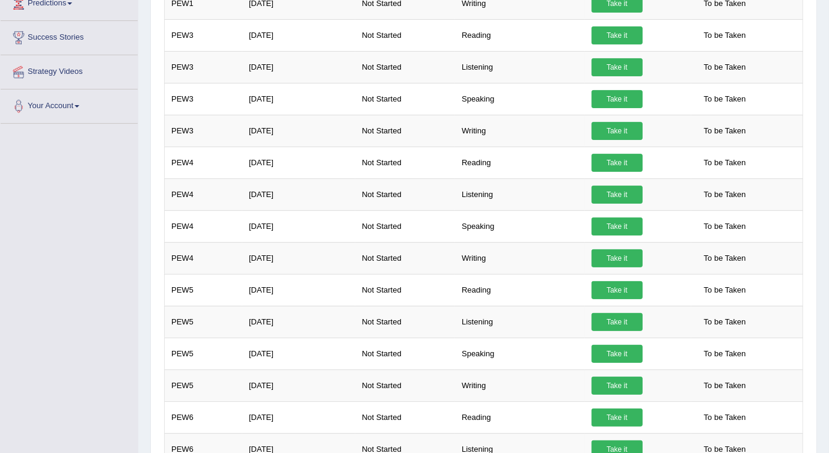
scroll to position [88, 0]
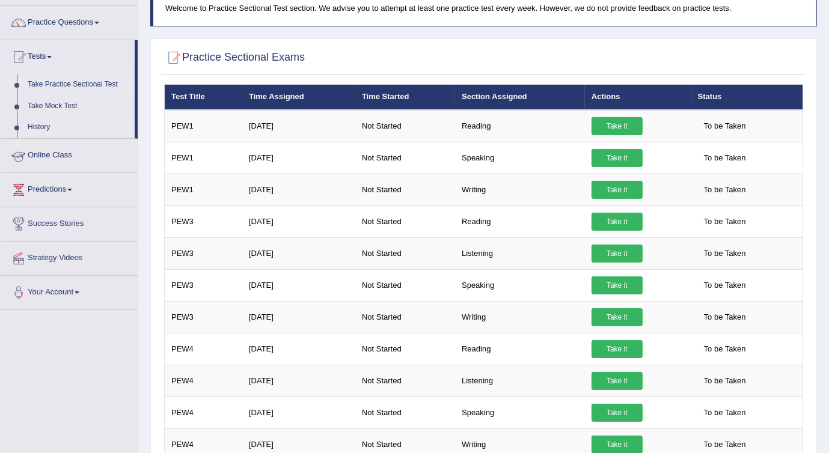
click at [43, 127] on link "History" at bounding box center [78, 128] width 112 height 22
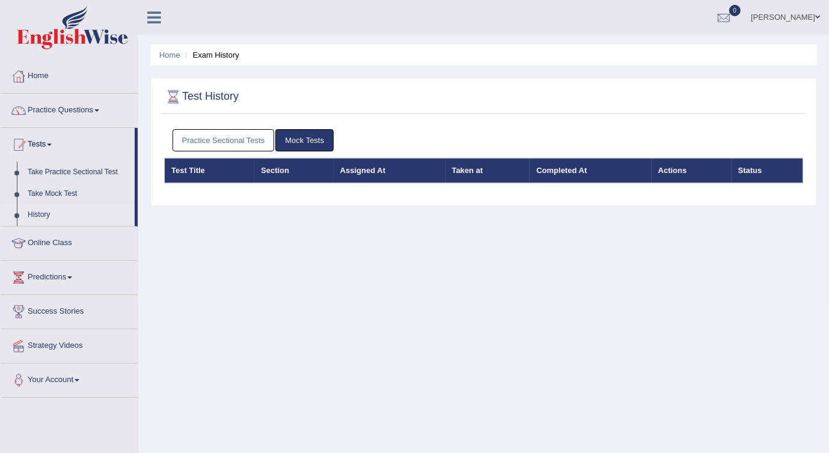
click at [207, 141] on link "Practice Sectional Tests" at bounding box center [224, 140] width 102 height 22
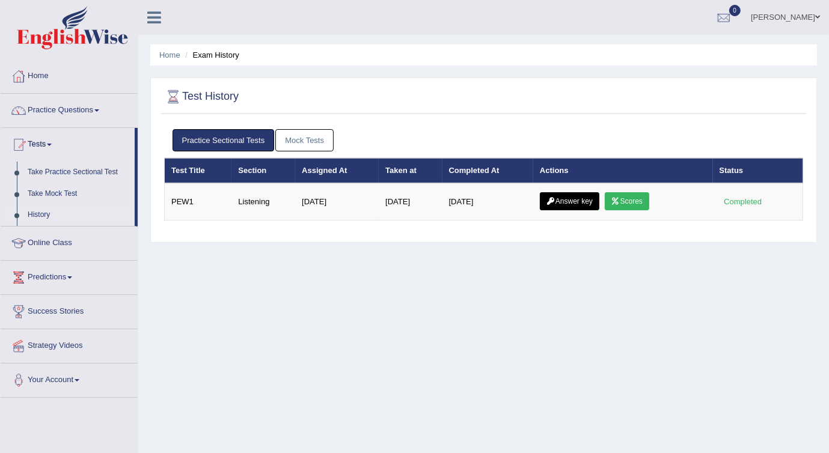
click at [43, 216] on link "History" at bounding box center [78, 215] width 112 height 22
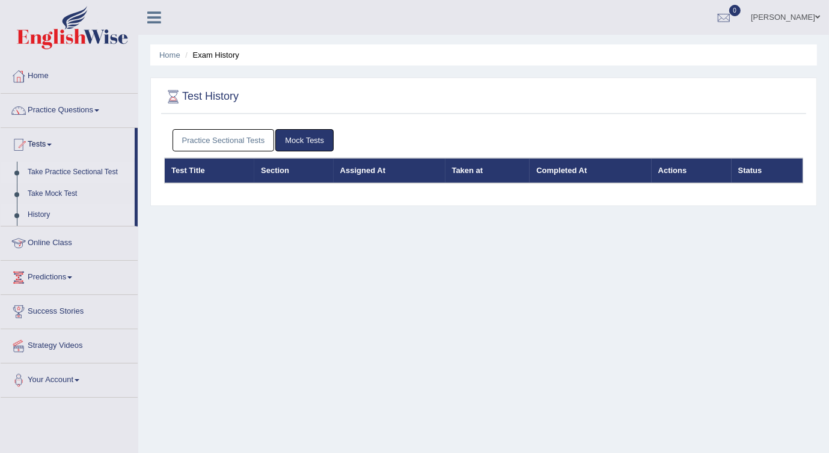
click at [67, 168] on link "Take Practice Sectional Test" at bounding box center [78, 173] width 112 height 22
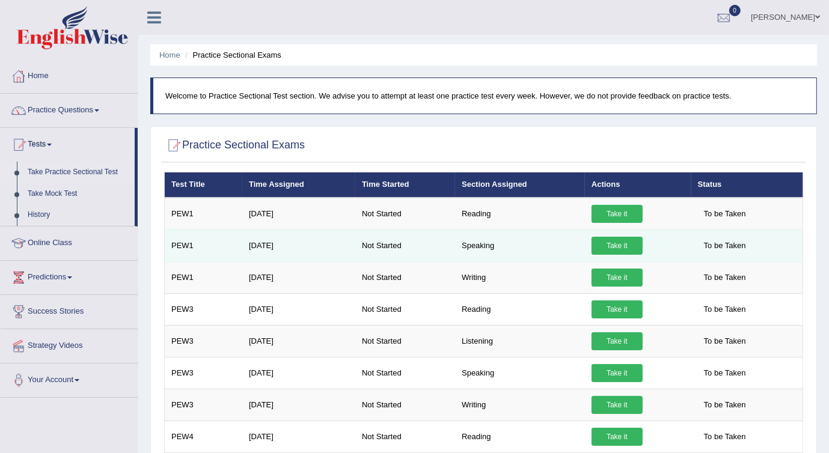
click at [609, 246] on link "Take it" at bounding box center [617, 246] width 51 height 18
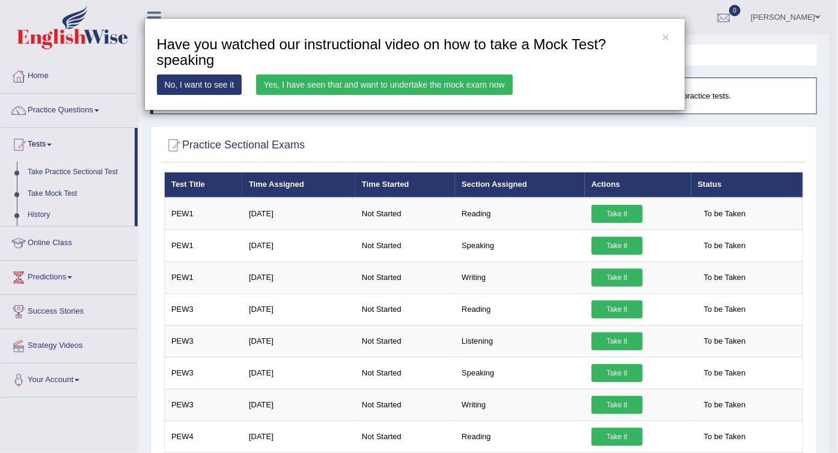
click at [204, 82] on link "No, I want to see it" at bounding box center [199, 85] width 85 height 20
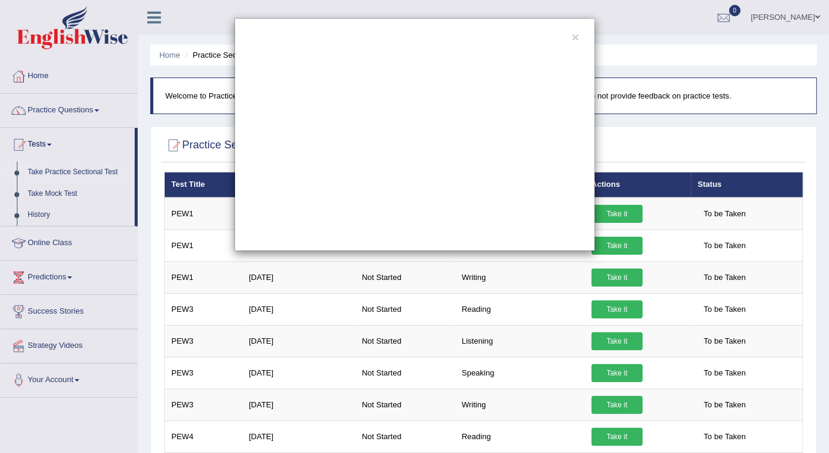
click at [580, 36] on div "×" at bounding box center [414, 134] width 361 height 233
click at [575, 37] on button "×" at bounding box center [575, 37] width 7 height 13
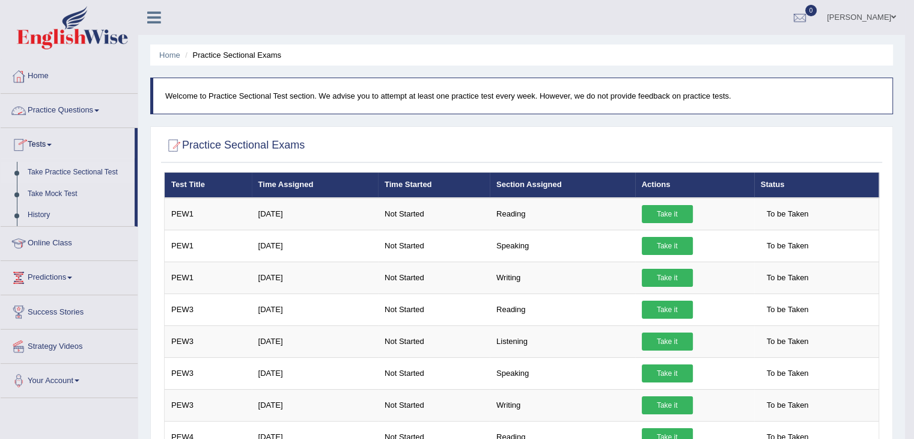
click at [71, 110] on link "Practice Questions" at bounding box center [69, 109] width 137 height 30
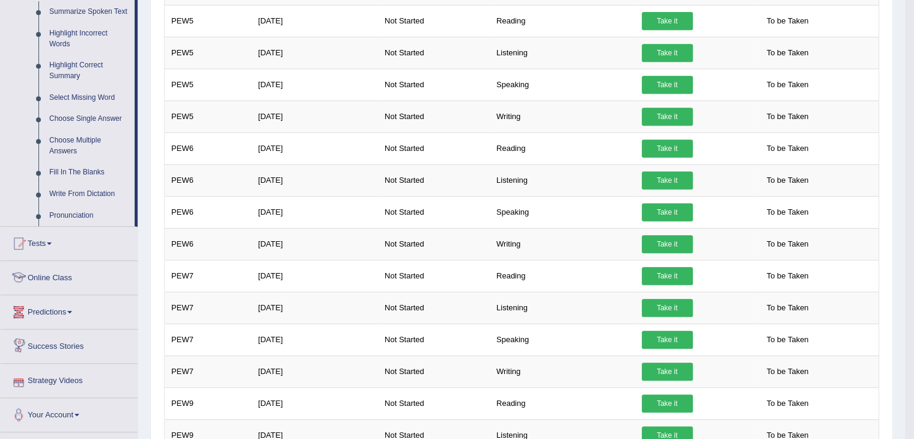
scroll to position [524, 0]
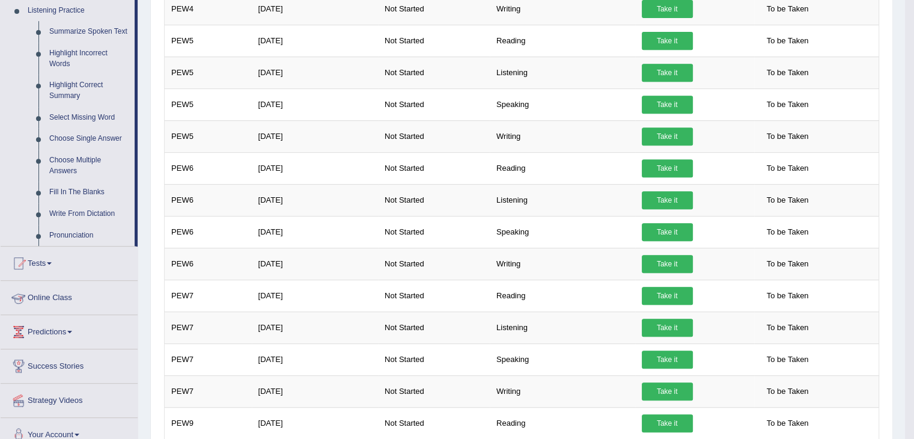
click at [78, 293] on link "Online Class" at bounding box center [69, 296] width 137 height 30
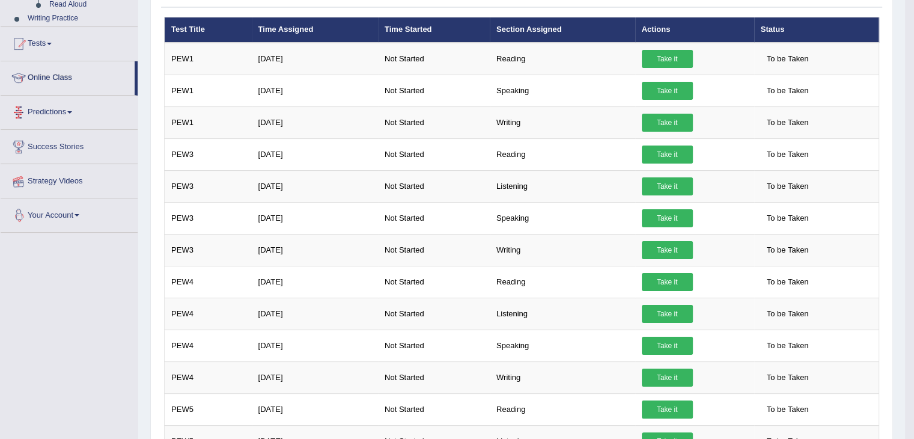
scroll to position [132, 0]
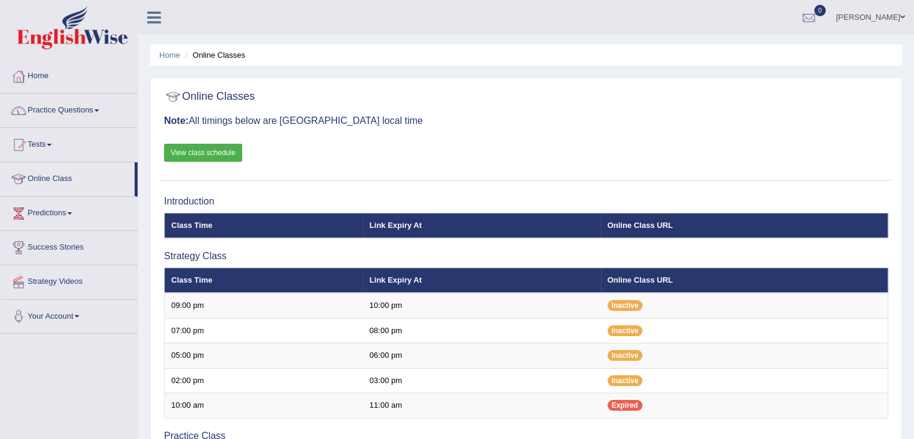
click at [38, 141] on link "Tests" at bounding box center [69, 143] width 137 height 30
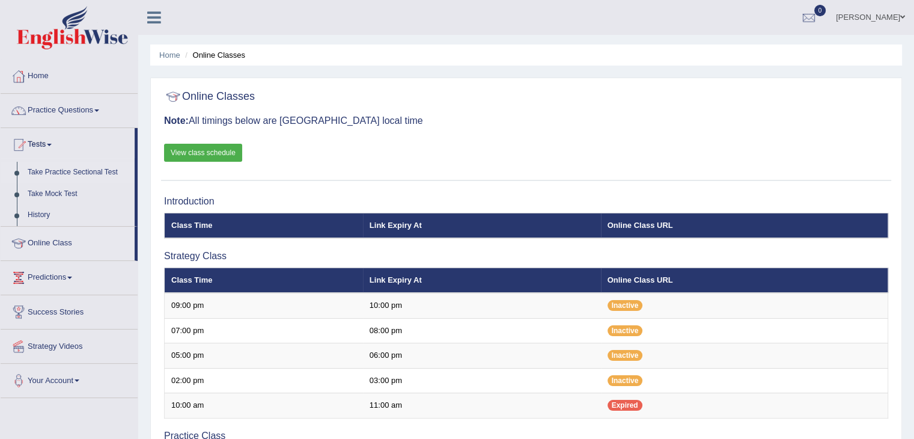
click at [75, 173] on link "Take Practice Sectional Test" at bounding box center [78, 173] width 112 height 22
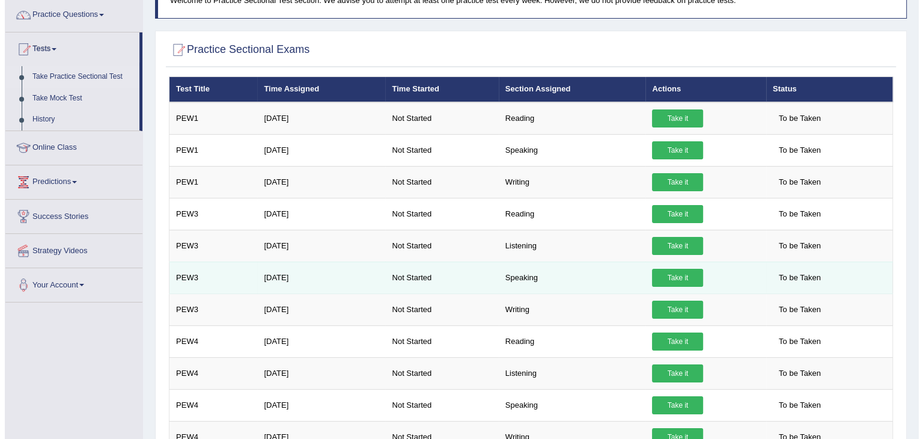
scroll to position [120, 0]
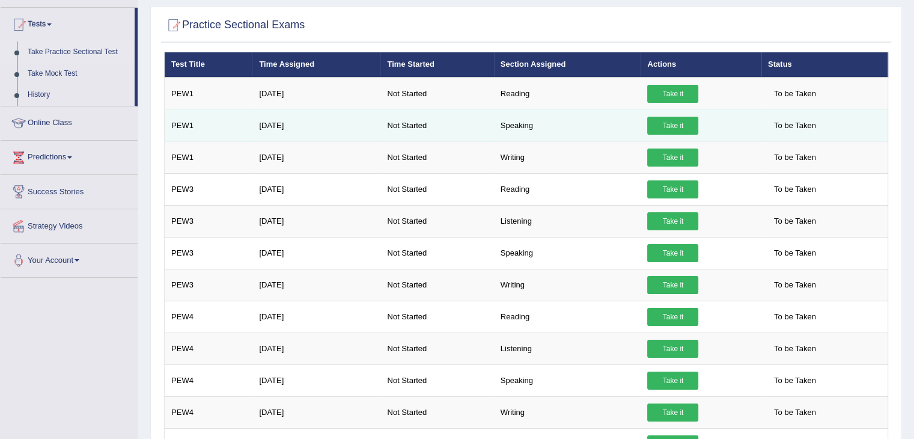
click at [661, 124] on link "Take it" at bounding box center [672, 126] width 51 height 18
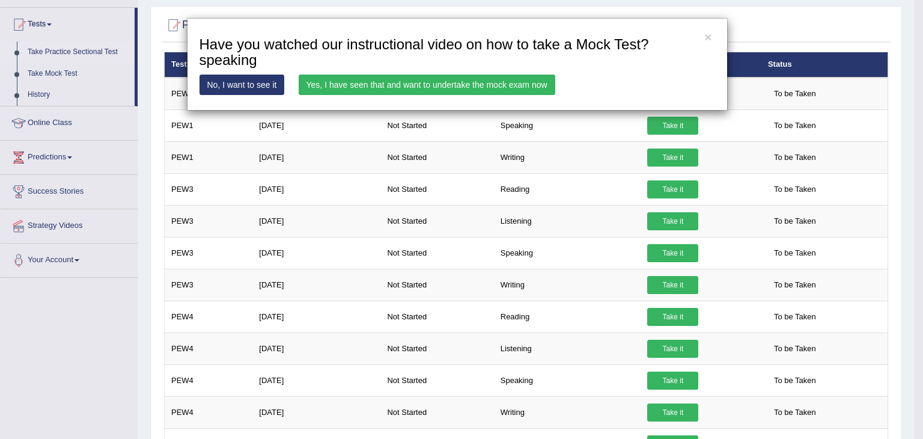
click at [427, 85] on link "Yes, I have seen that and want to undertake the mock exam now" at bounding box center [427, 85] width 257 height 20
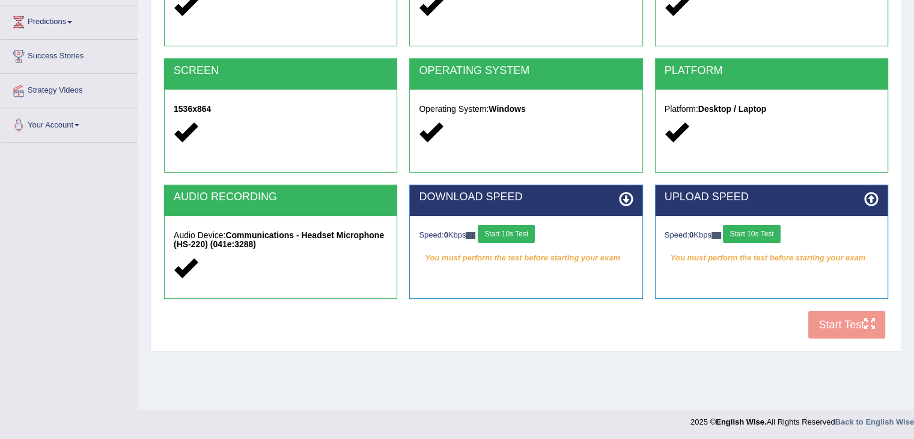
scroll to position [192, 0]
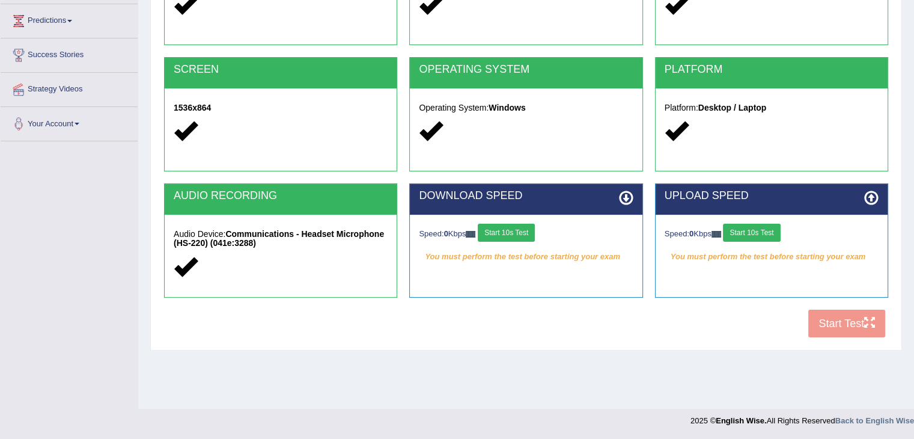
click at [824, 325] on div "COOKIES Cookies Enabled JAVASCRIPT Javascript Enabled BROWSER Browser: Chrome S…" at bounding box center [526, 137] width 730 height 413
click at [863, 319] on div "COOKIES Cookies Enabled JAVASCRIPT Javascript Enabled BROWSER Browser: Chrome S…" at bounding box center [526, 137] width 730 height 413
click at [500, 230] on button "Start 10s Test" at bounding box center [506, 233] width 57 height 18
click at [771, 231] on button "Start 10s Test" at bounding box center [751, 233] width 57 height 18
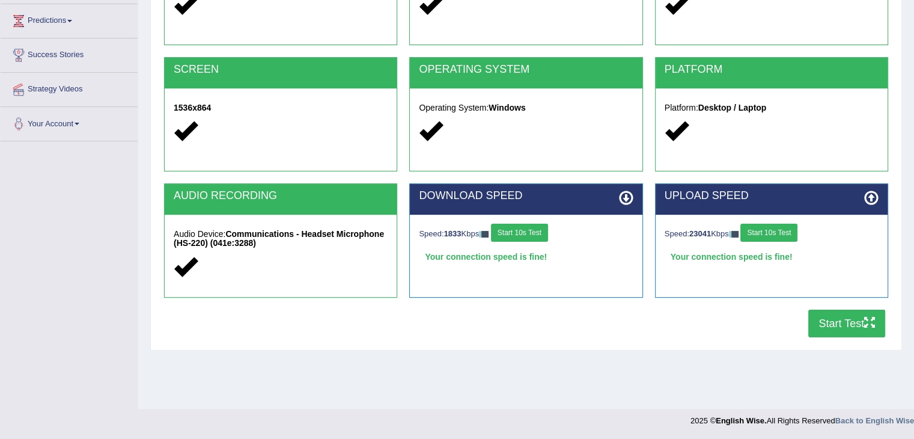
click at [827, 326] on button "Start Test" at bounding box center [847, 324] width 77 height 28
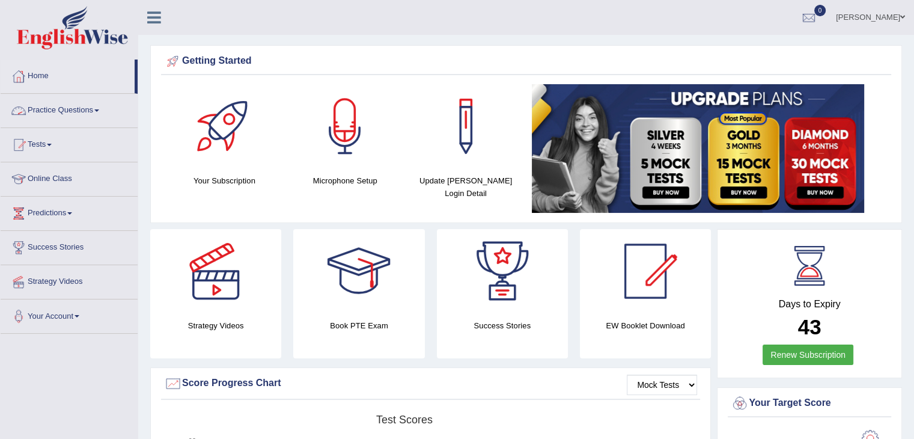
click at [50, 111] on link "Practice Questions" at bounding box center [69, 109] width 137 height 30
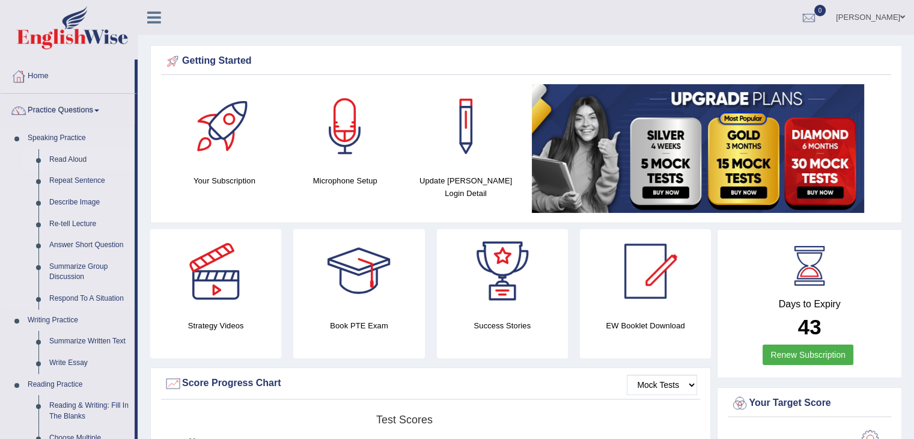
click at [64, 159] on link "Read Aloud" at bounding box center [89, 160] width 91 height 22
